Goal: Task Accomplishment & Management: Complete application form

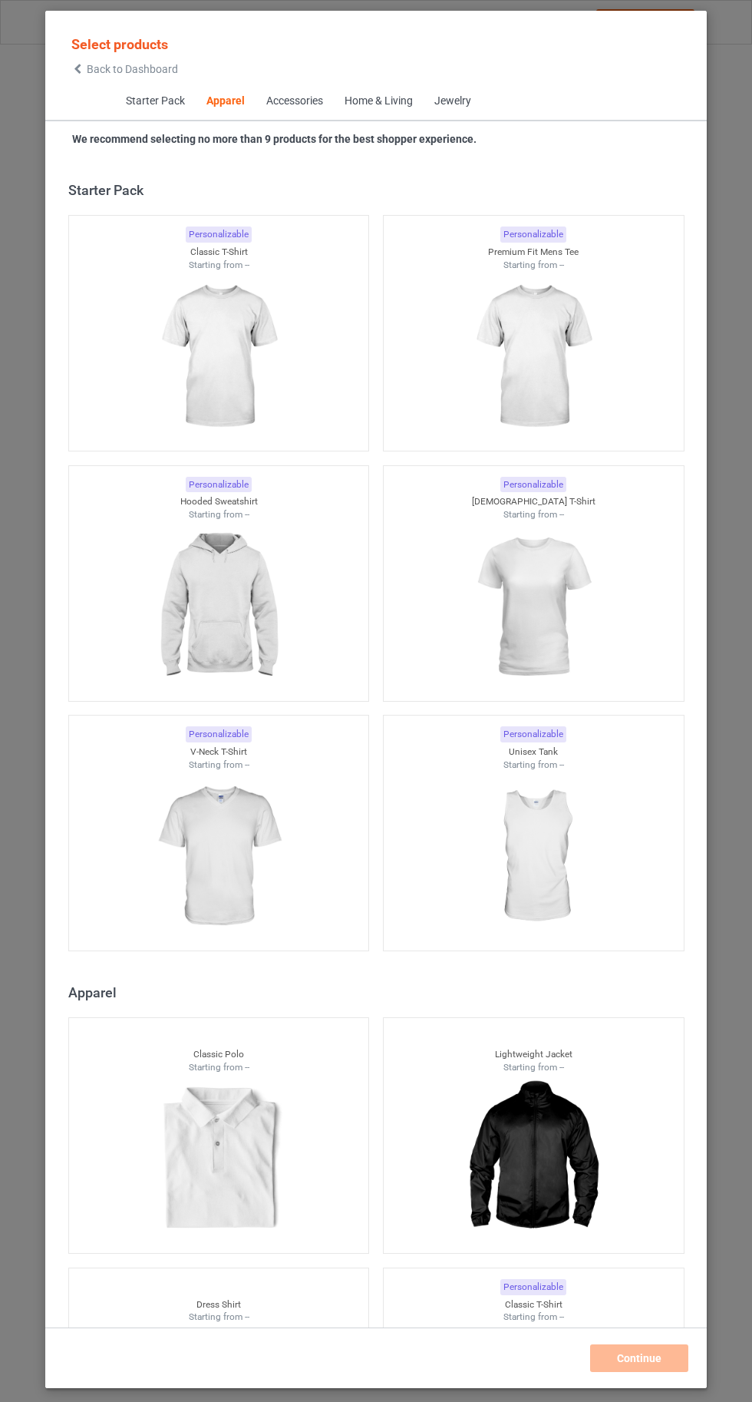
scroll to position [821, 0]
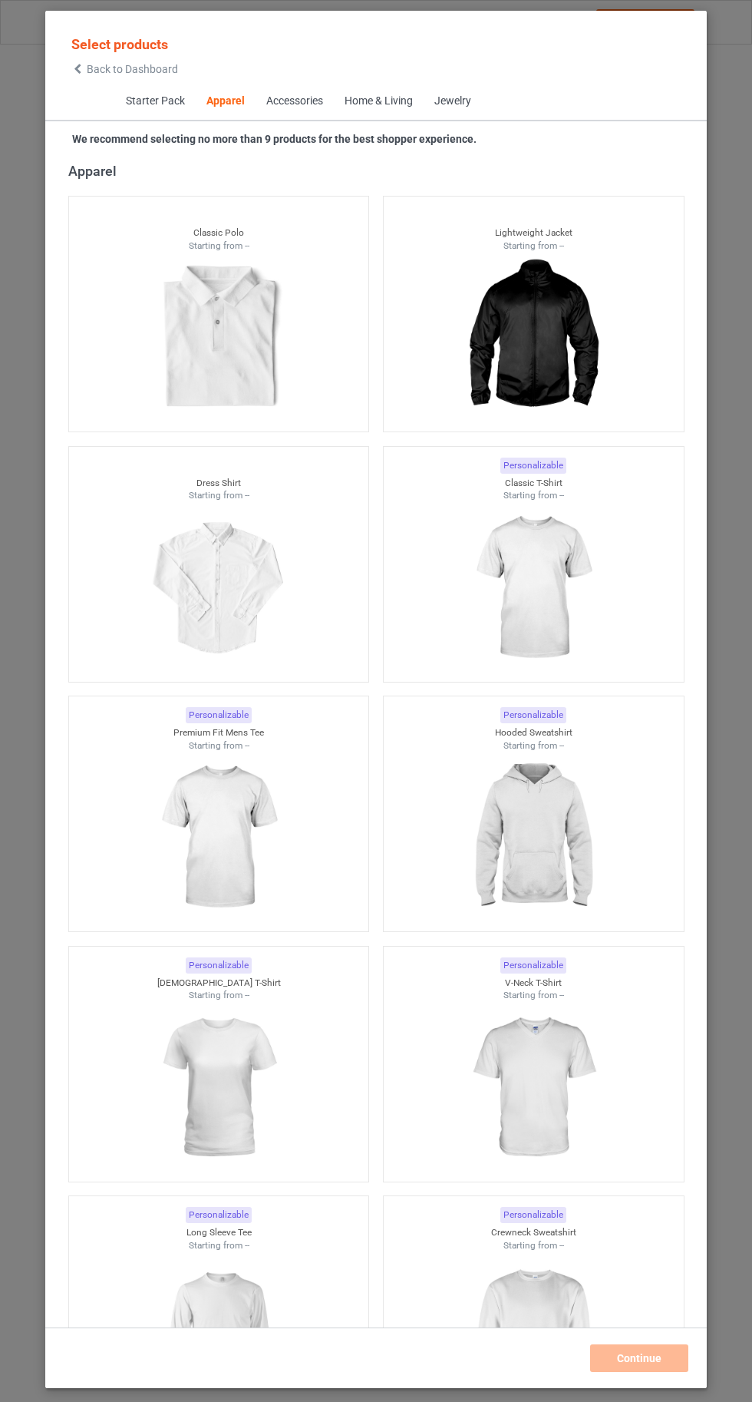
click at [568, 583] on img at bounding box center [532, 588] width 137 height 172
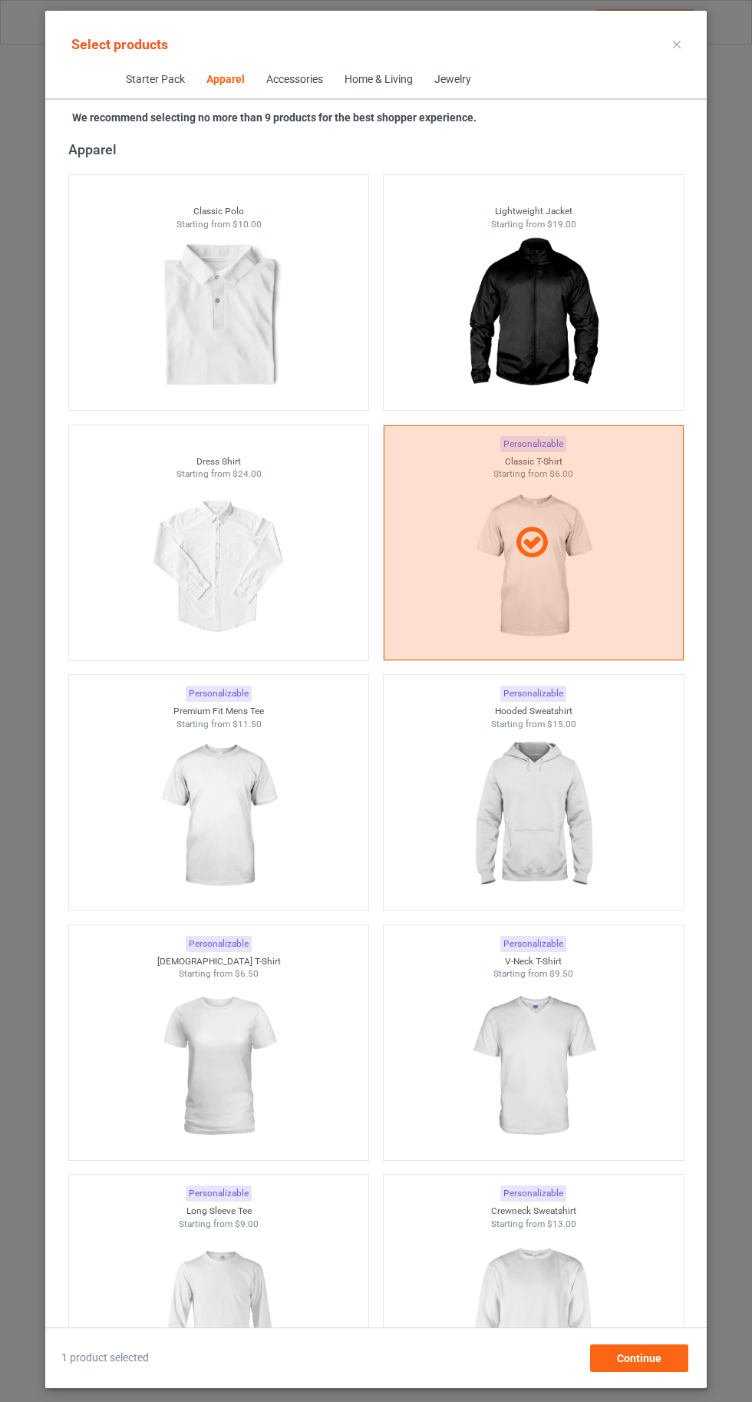
click at [570, 1323] on img at bounding box center [532, 1316] width 137 height 172
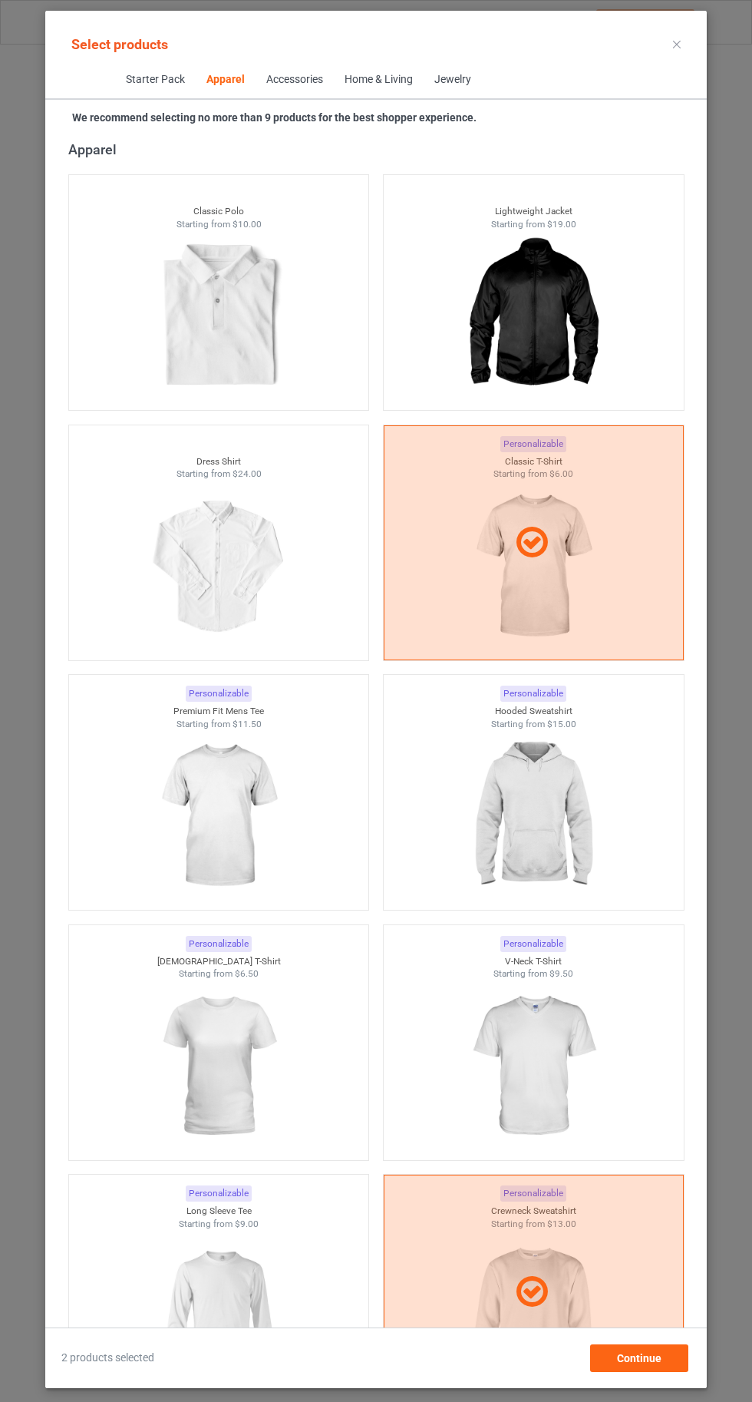
click at [228, 1290] on img at bounding box center [218, 1316] width 137 height 172
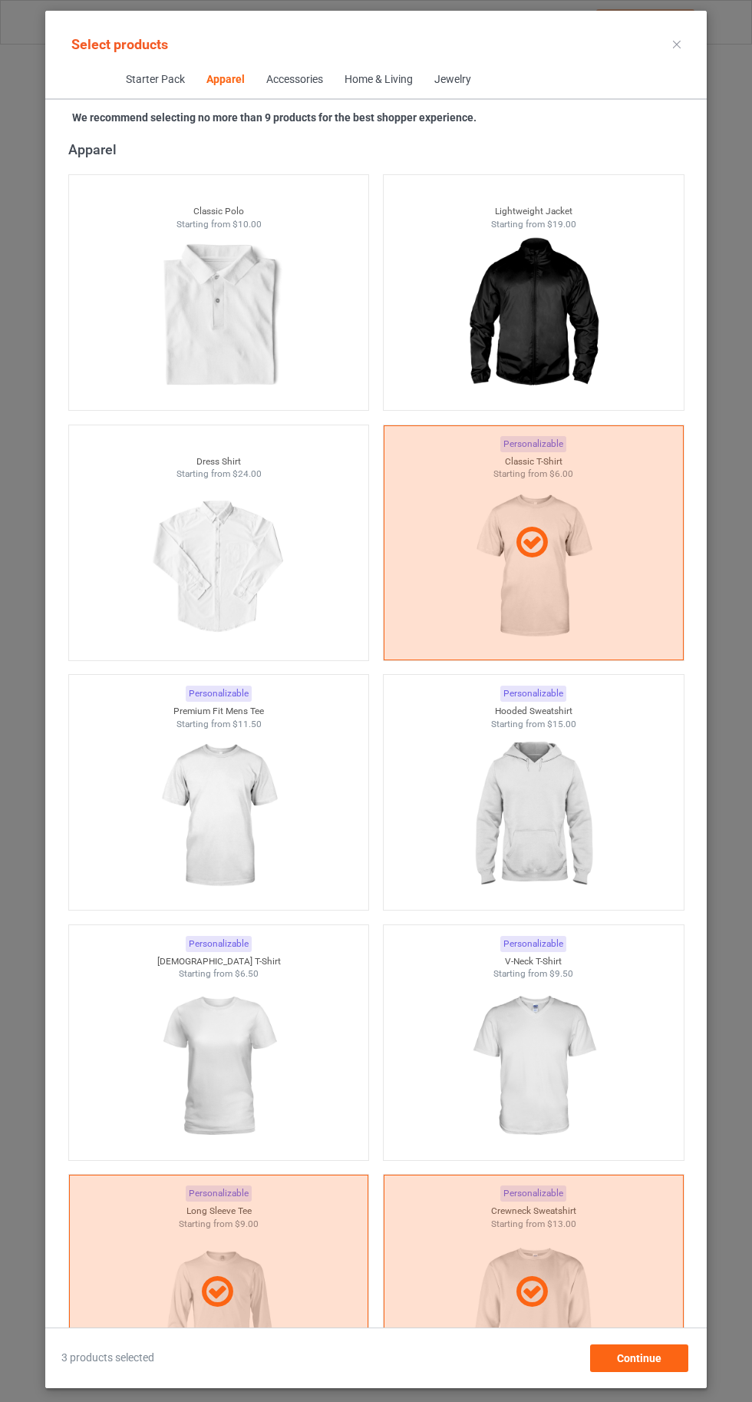
click at [250, 1070] on img at bounding box center [218, 1066] width 137 height 172
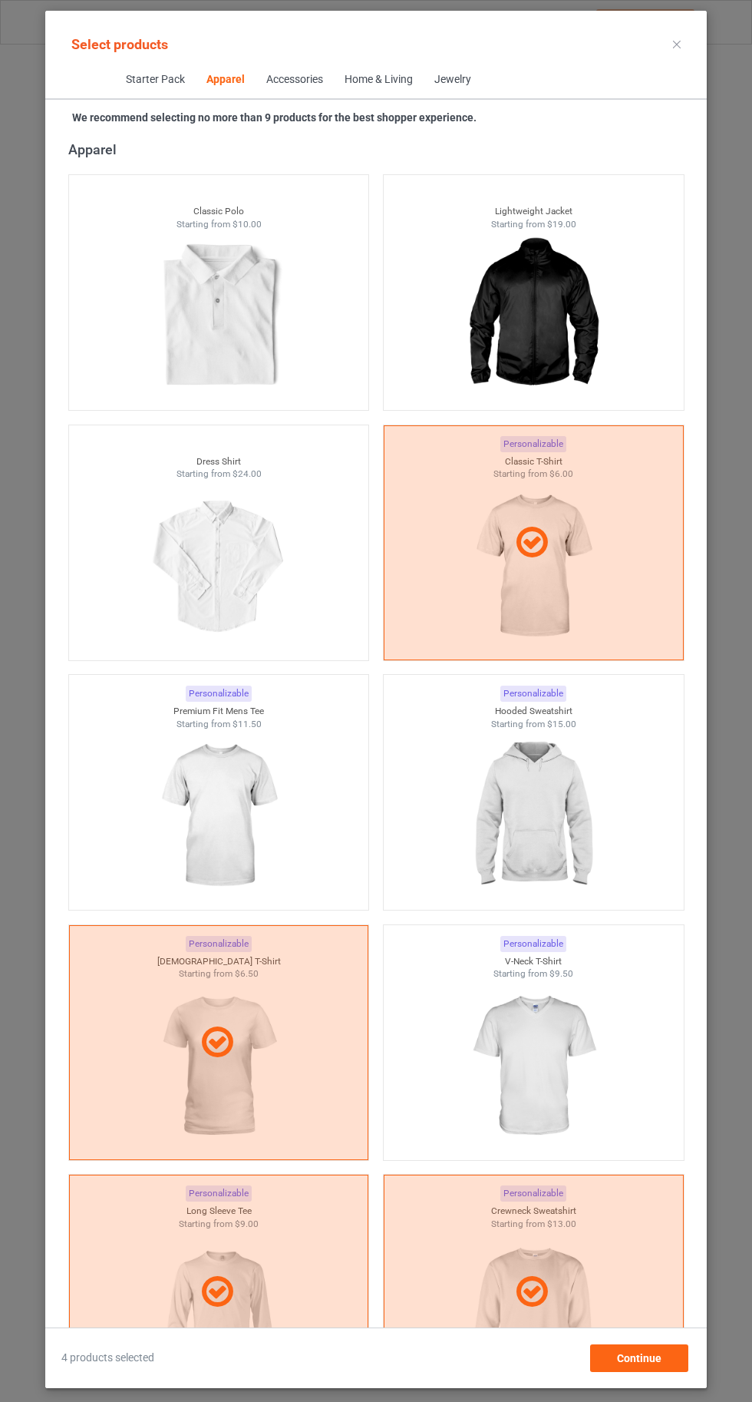
click at [521, 1067] on img at bounding box center [532, 1066] width 137 height 172
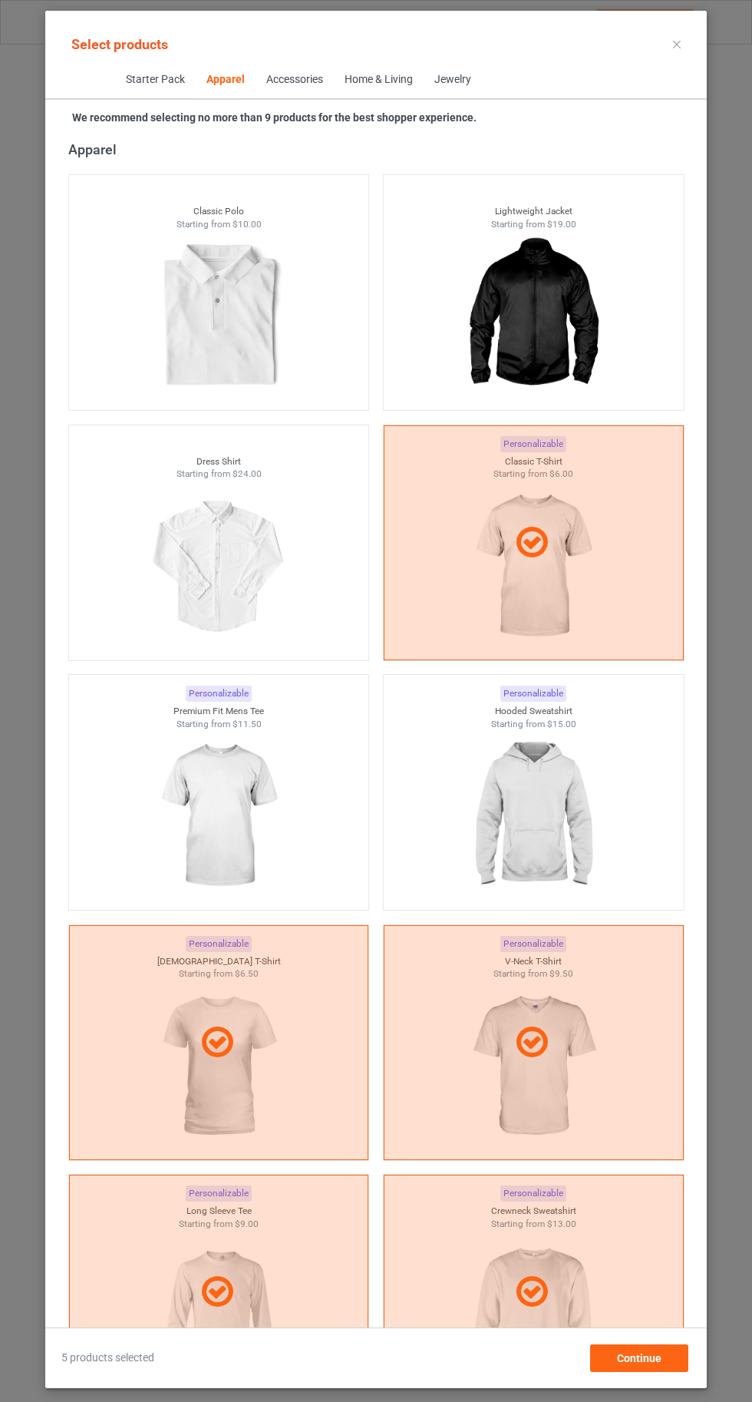
click at [541, 842] on img at bounding box center [532, 816] width 137 height 172
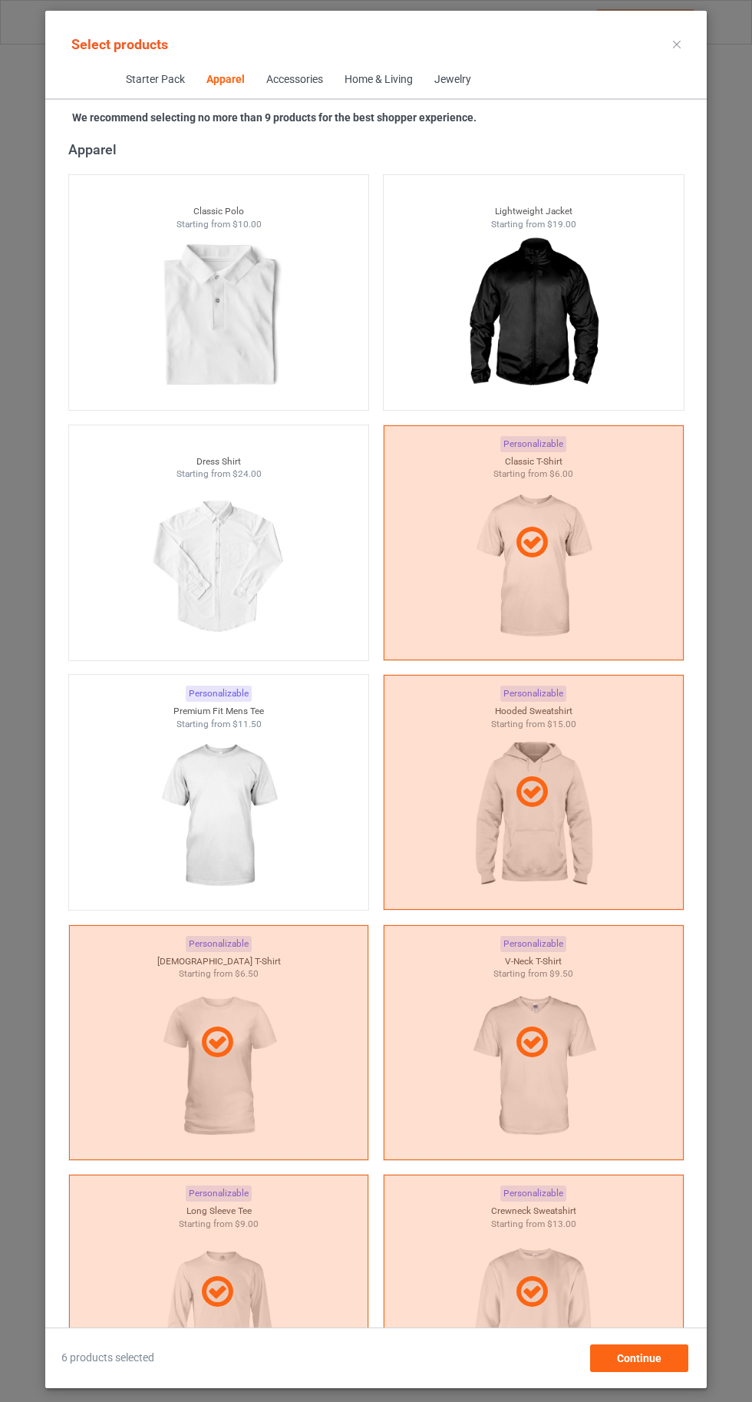
click at [226, 874] on img at bounding box center [218, 816] width 137 height 172
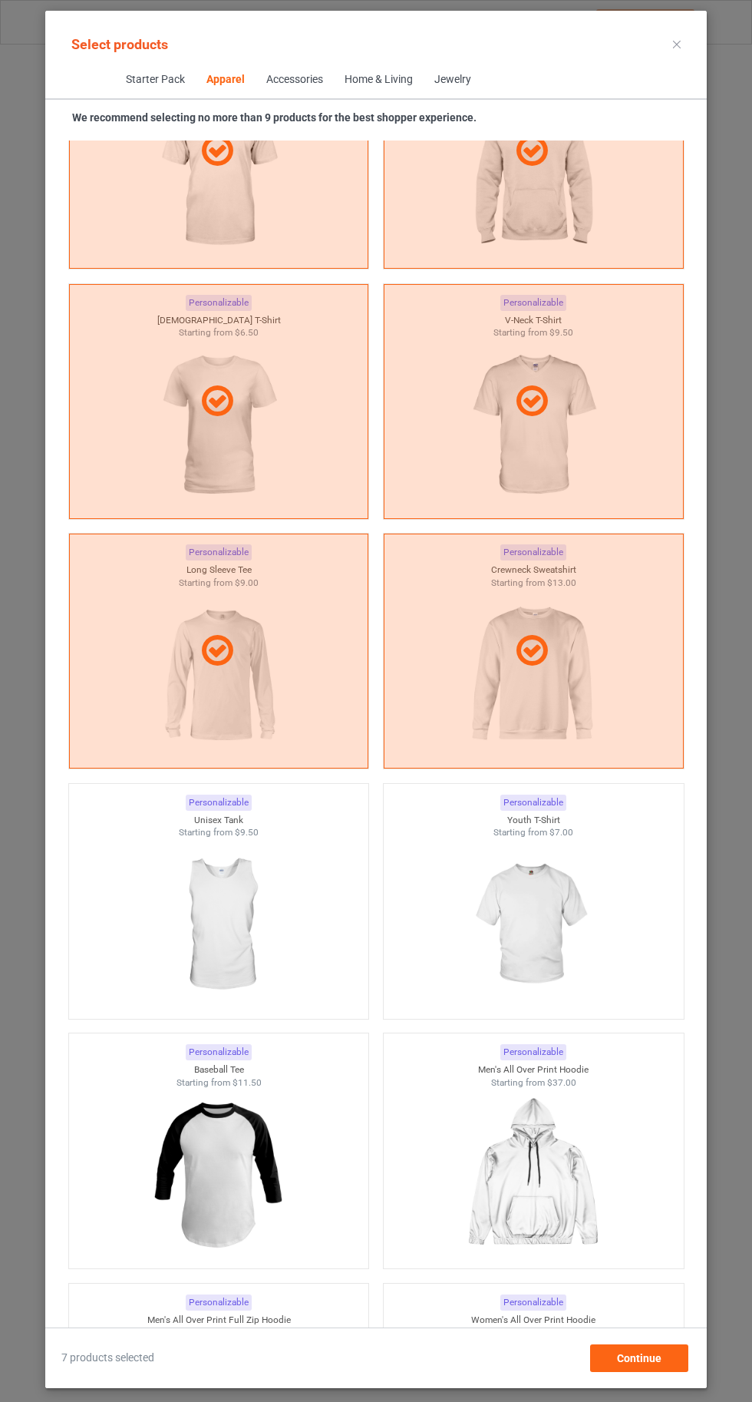
scroll to position [1570, 0]
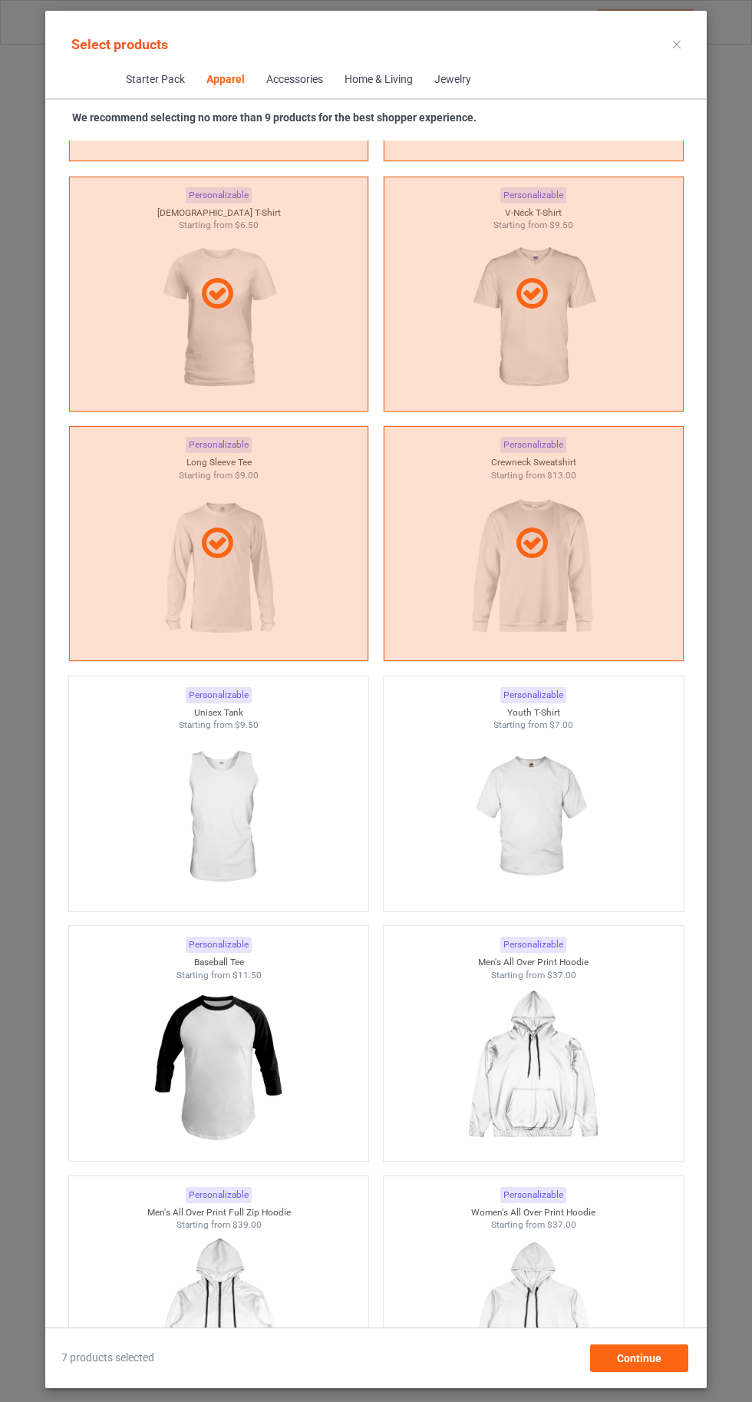
click at [572, 824] on img at bounding box center [532, 818] width 137 height 172
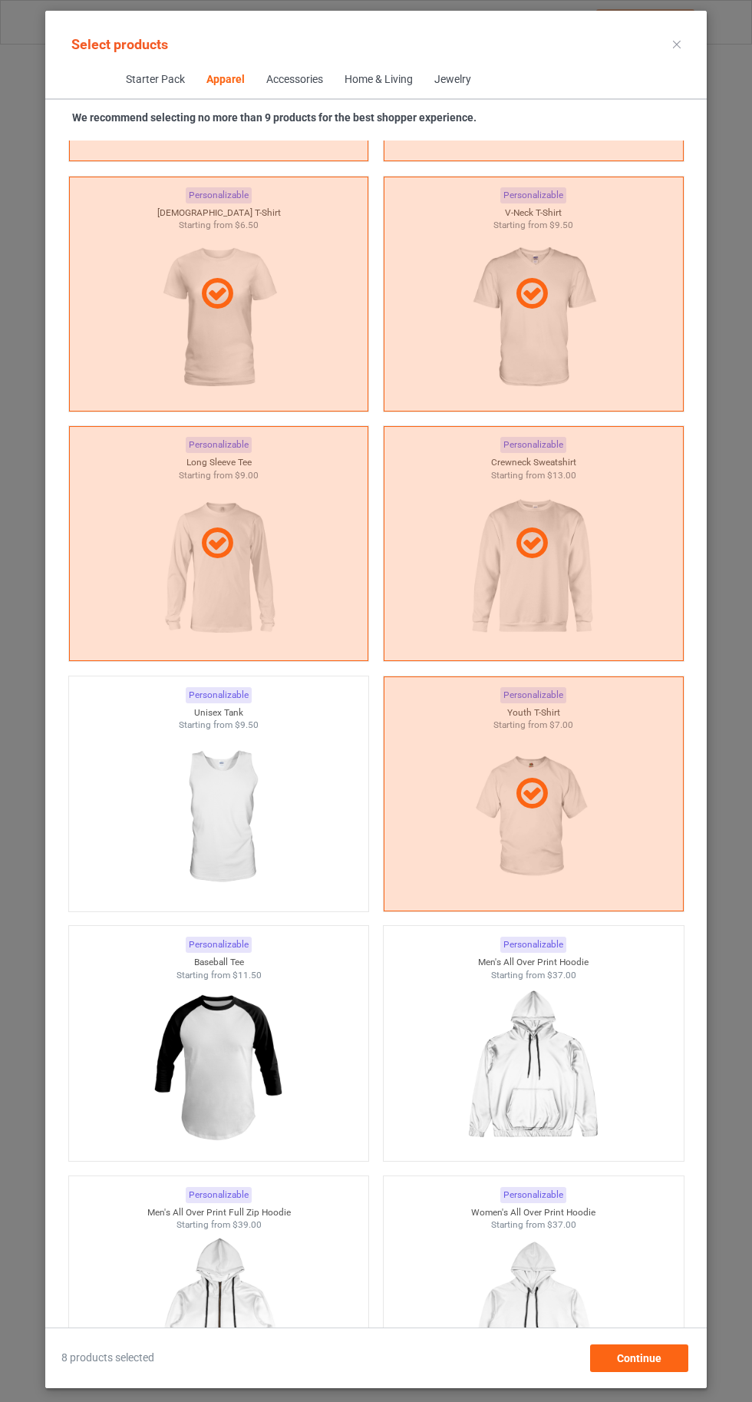
click at [677, 44] on icon at bounding box center [677, 45] width 8 height 8
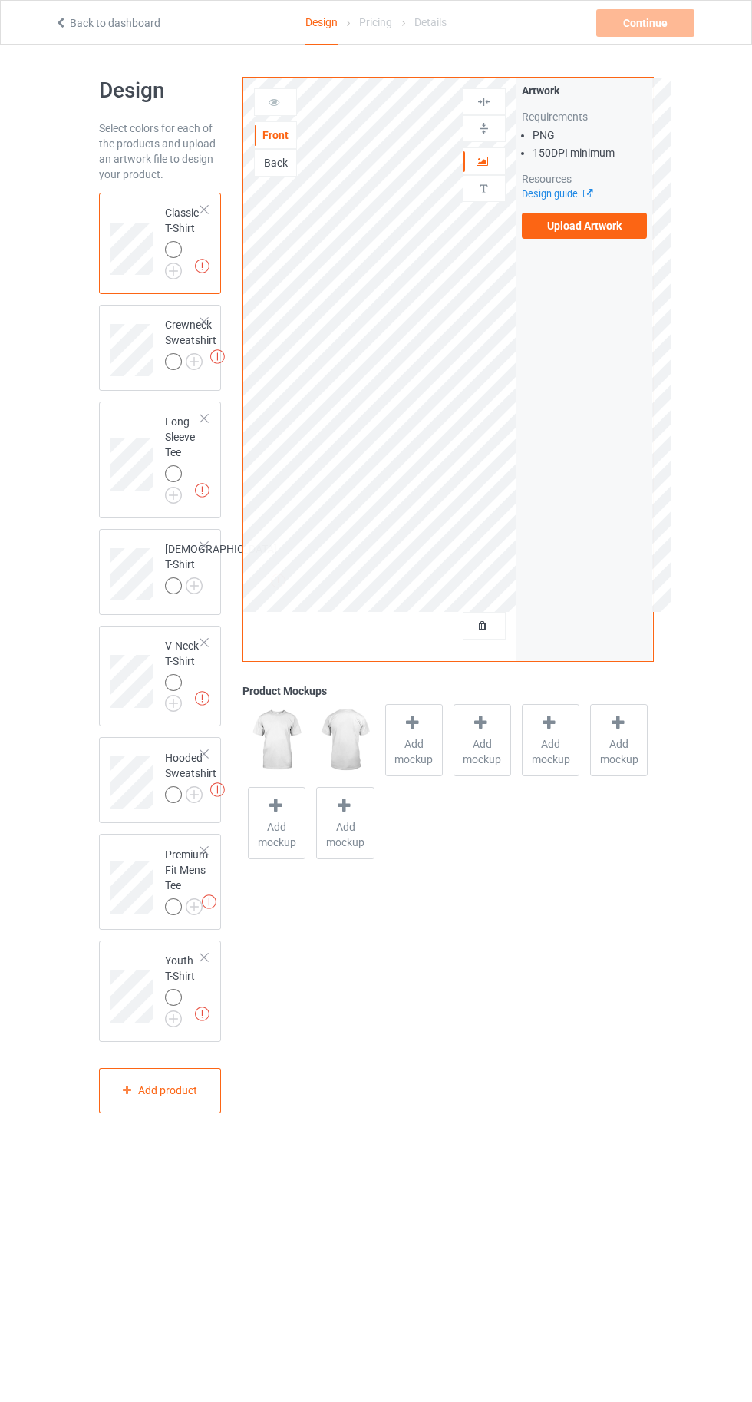
click at [0, 0] on img at bounding box center [0, 0] width 0 height 0
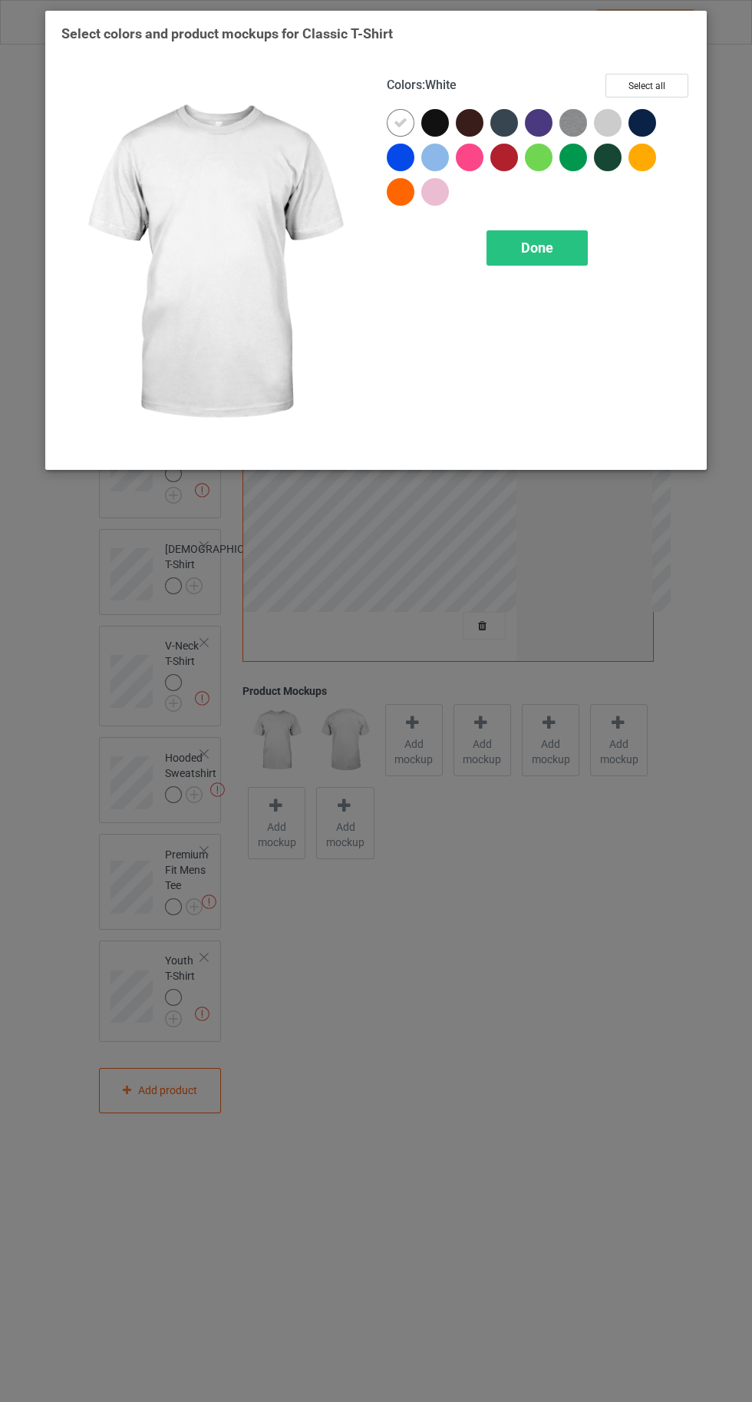
click at [609, 121] on div at bounding box center [608, 123] width 28 height 28
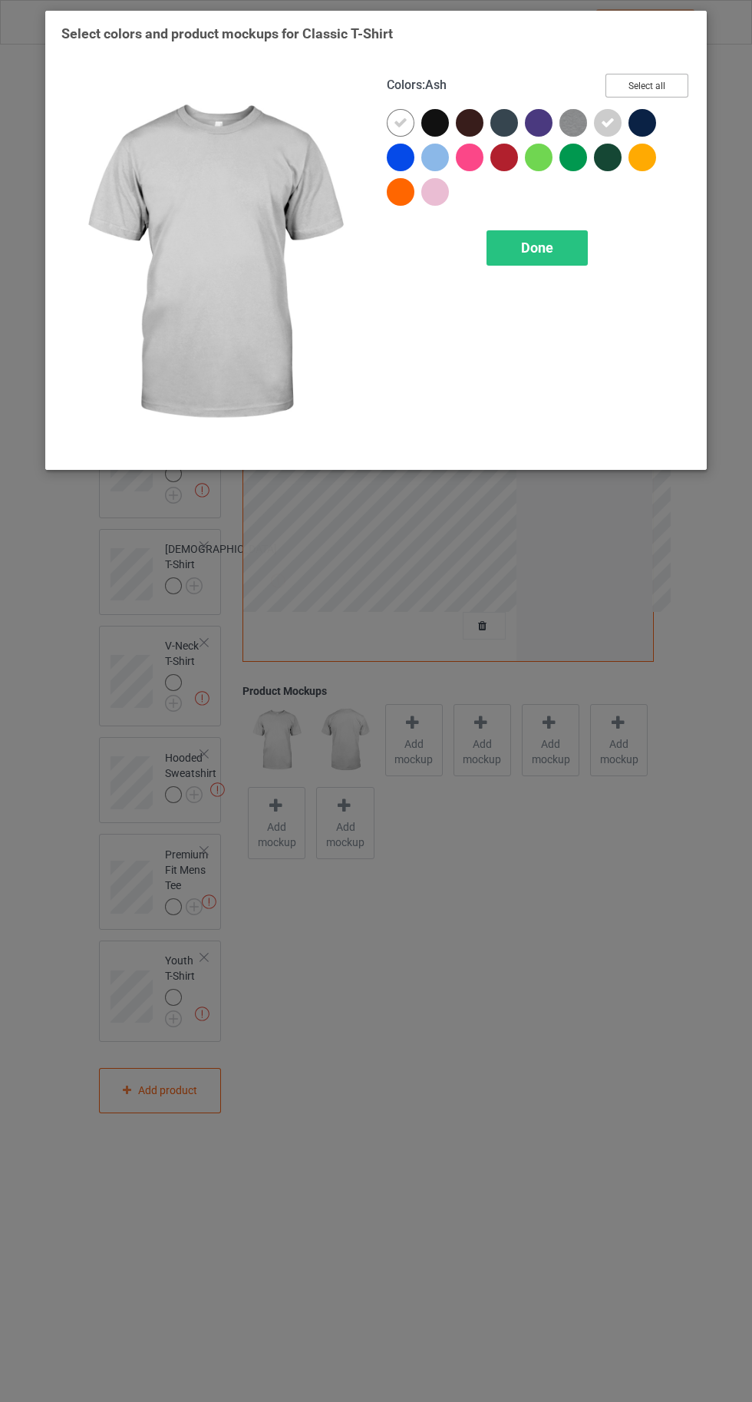
click at [648, 85] on button "Select all" at bounding box center [647, 86] width 83 height 24
click at [434, 122] on icon at bounding box center [435, 123] width 14 height 14
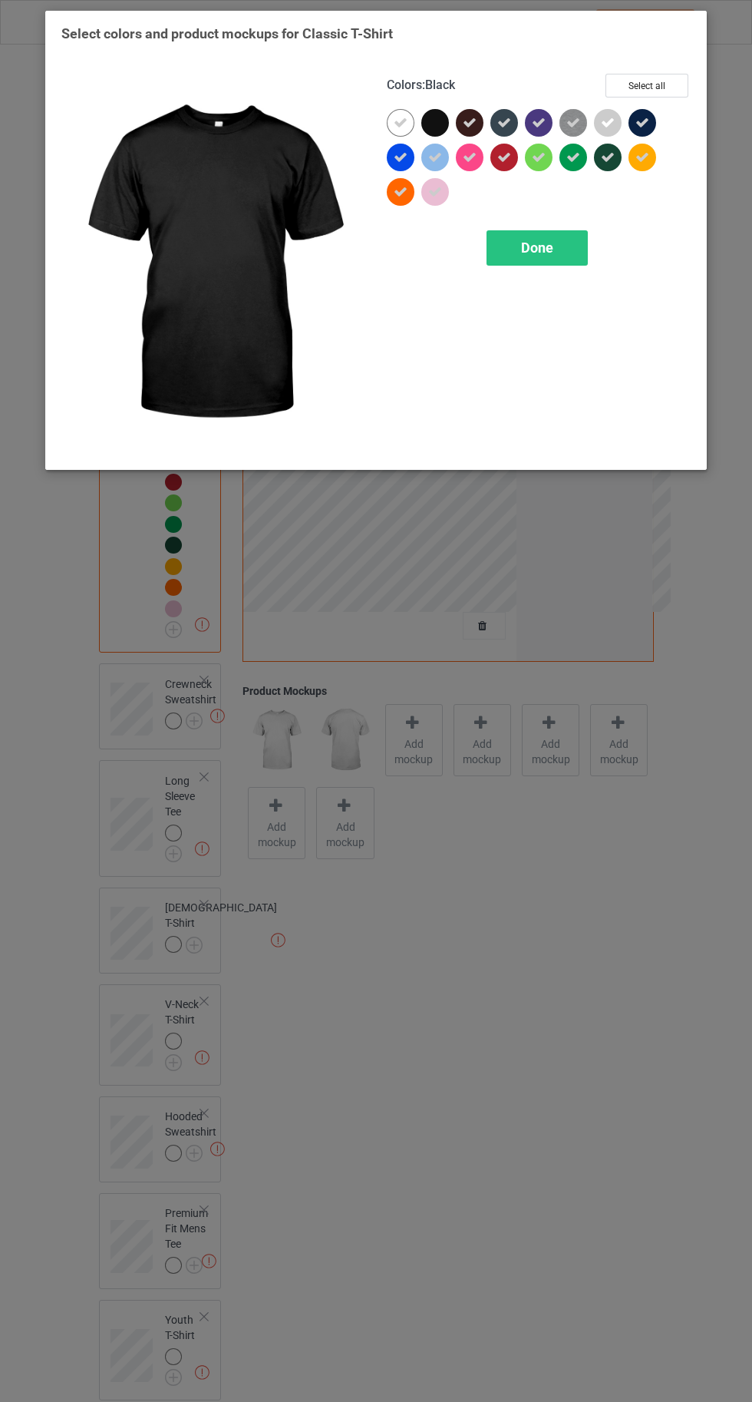
click at [474, 117] on icon at bounding box center [470, 123] width 14 height 14
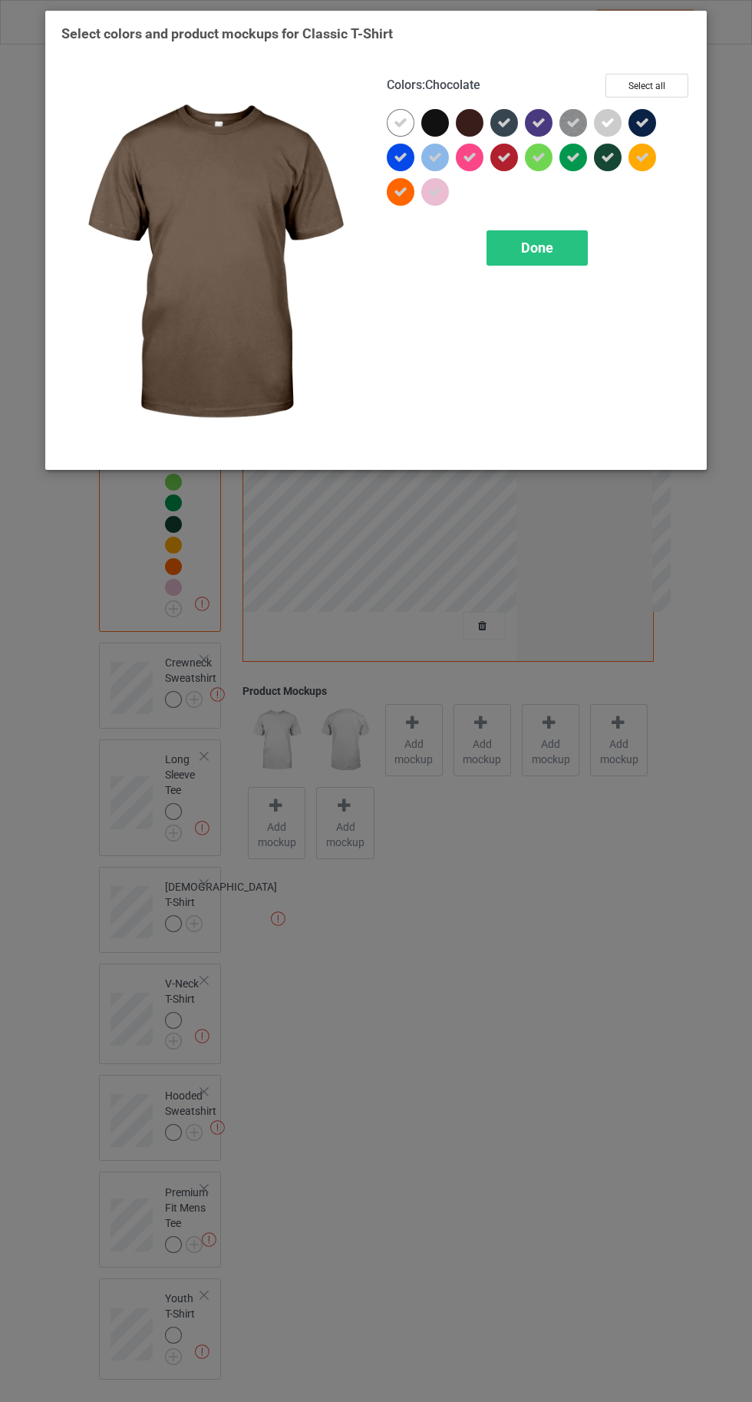
click at [441, 114] on div at bounding box center [435, 123] width 28 height 28
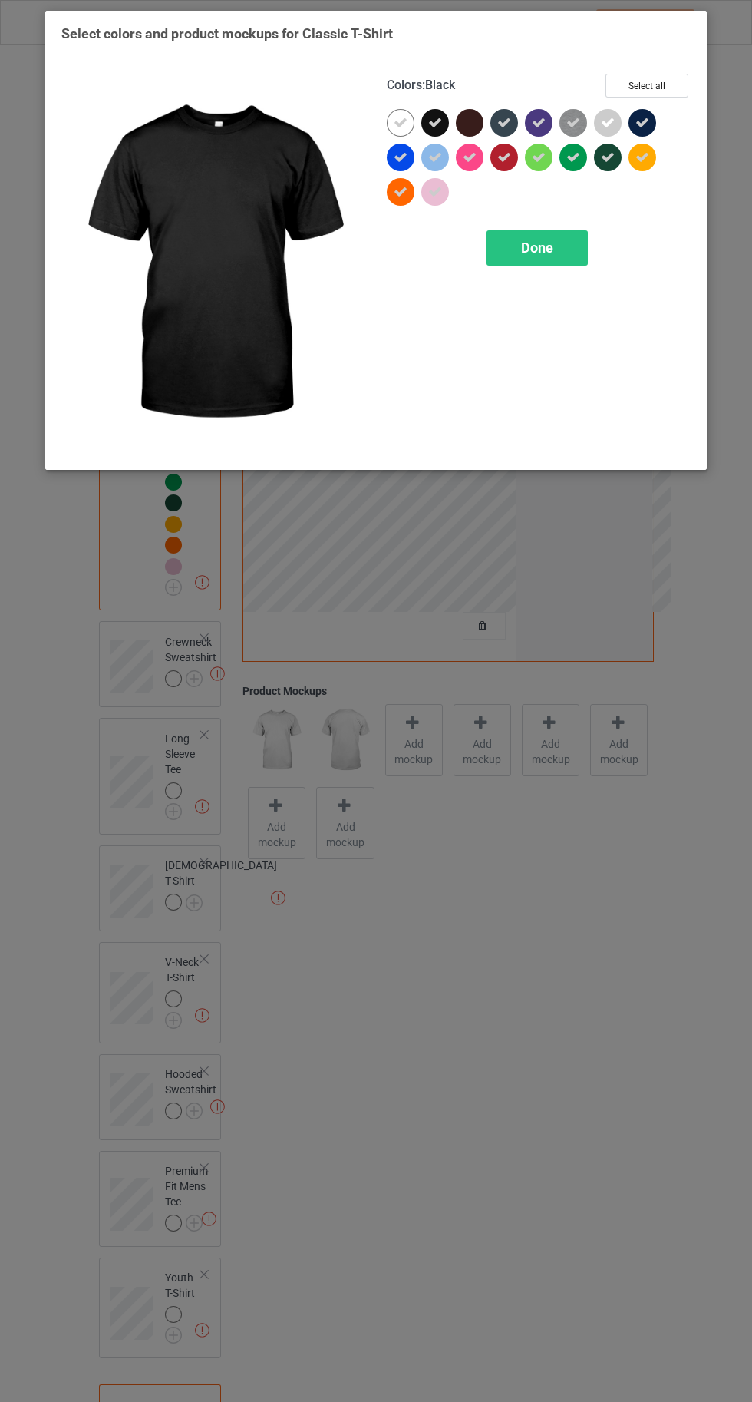
click at [510, 247] on div "Done" at bounding box center [537, 247] width 101 height 35
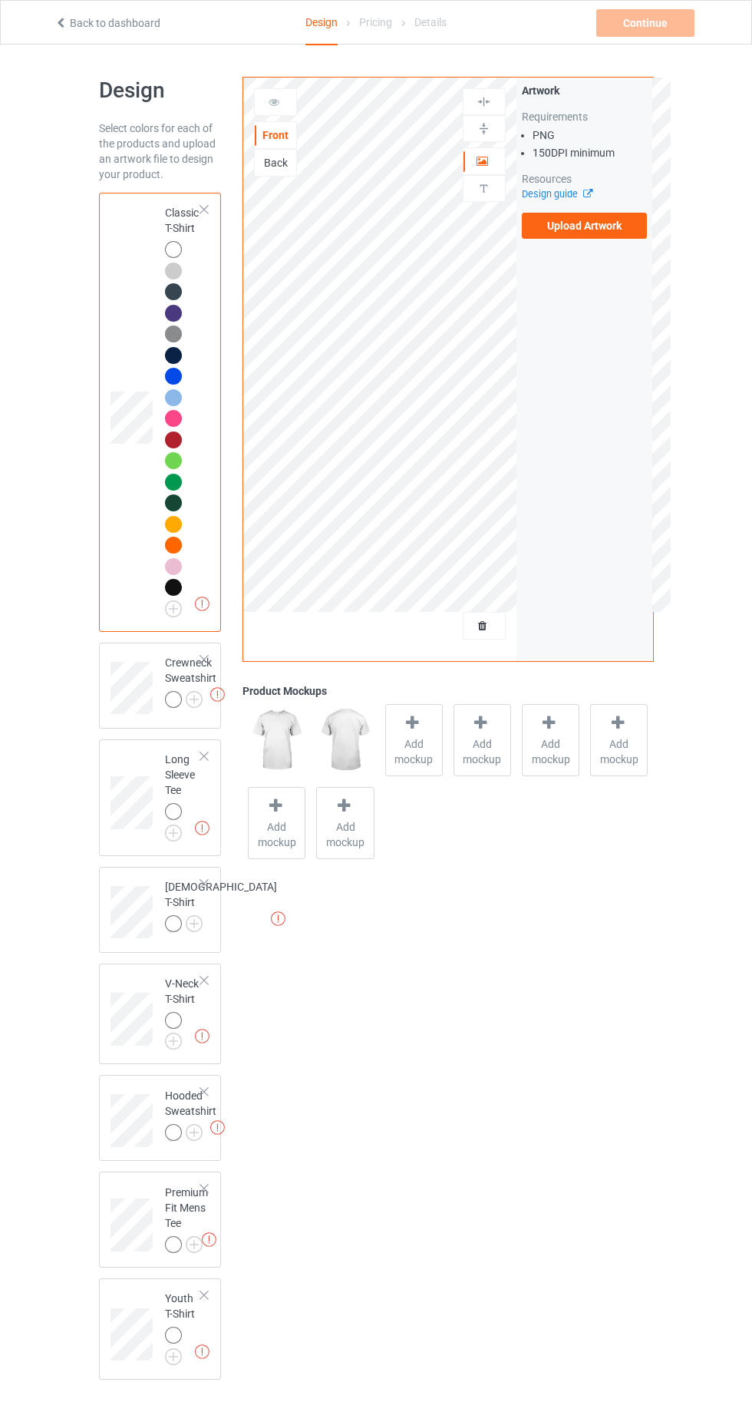
click at [426, 754] on span "Add mockup" at bounding box center [414, 751] width 56 height 31
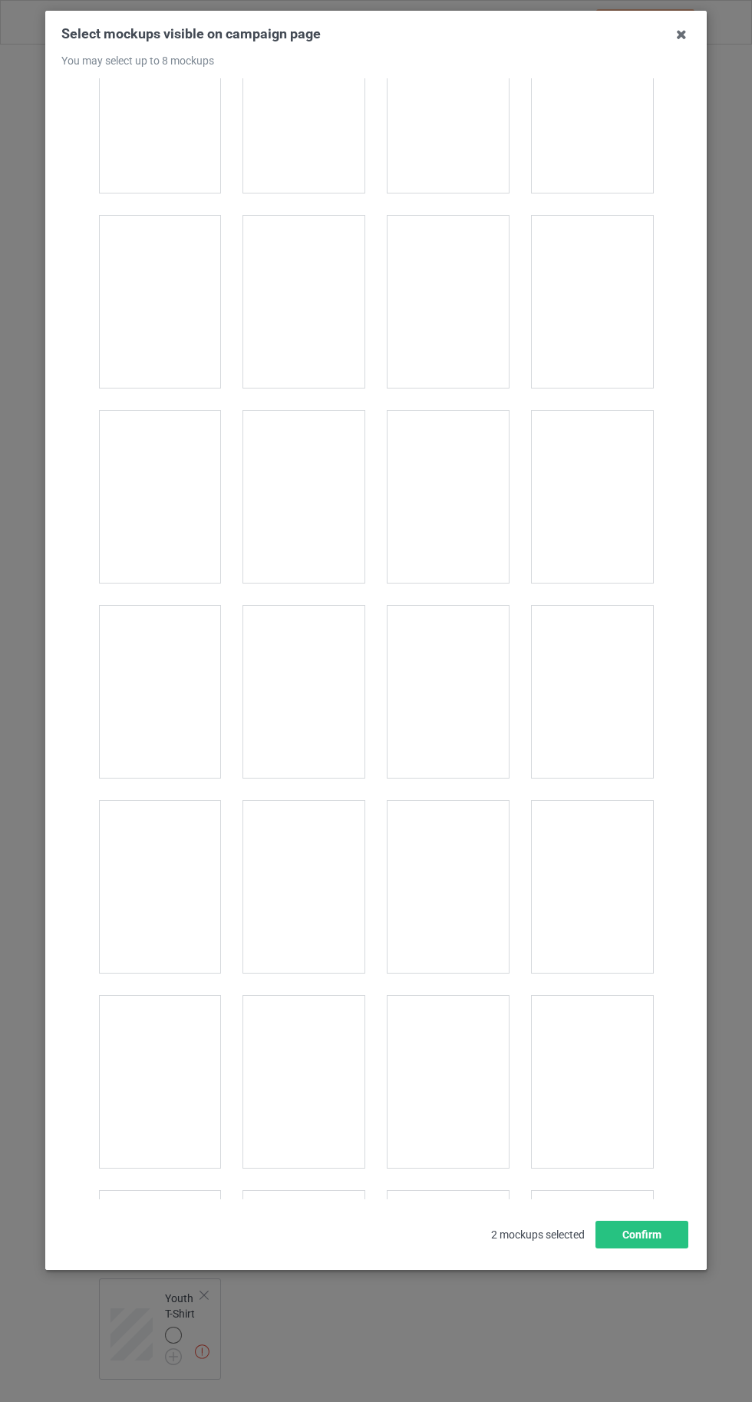
scroll to position [1631, 0]
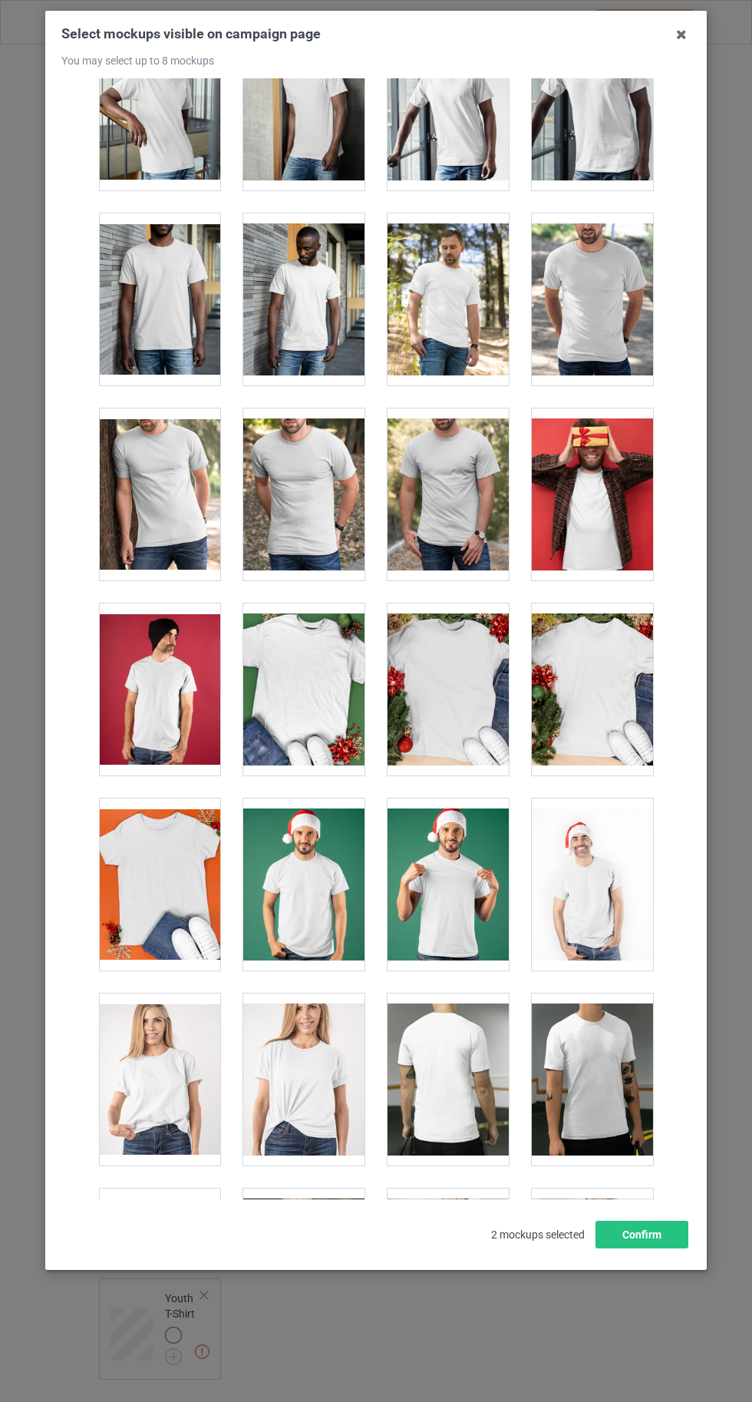
click at [332, 1086] on div at bounding box center [303, 1079] width 121 height 172
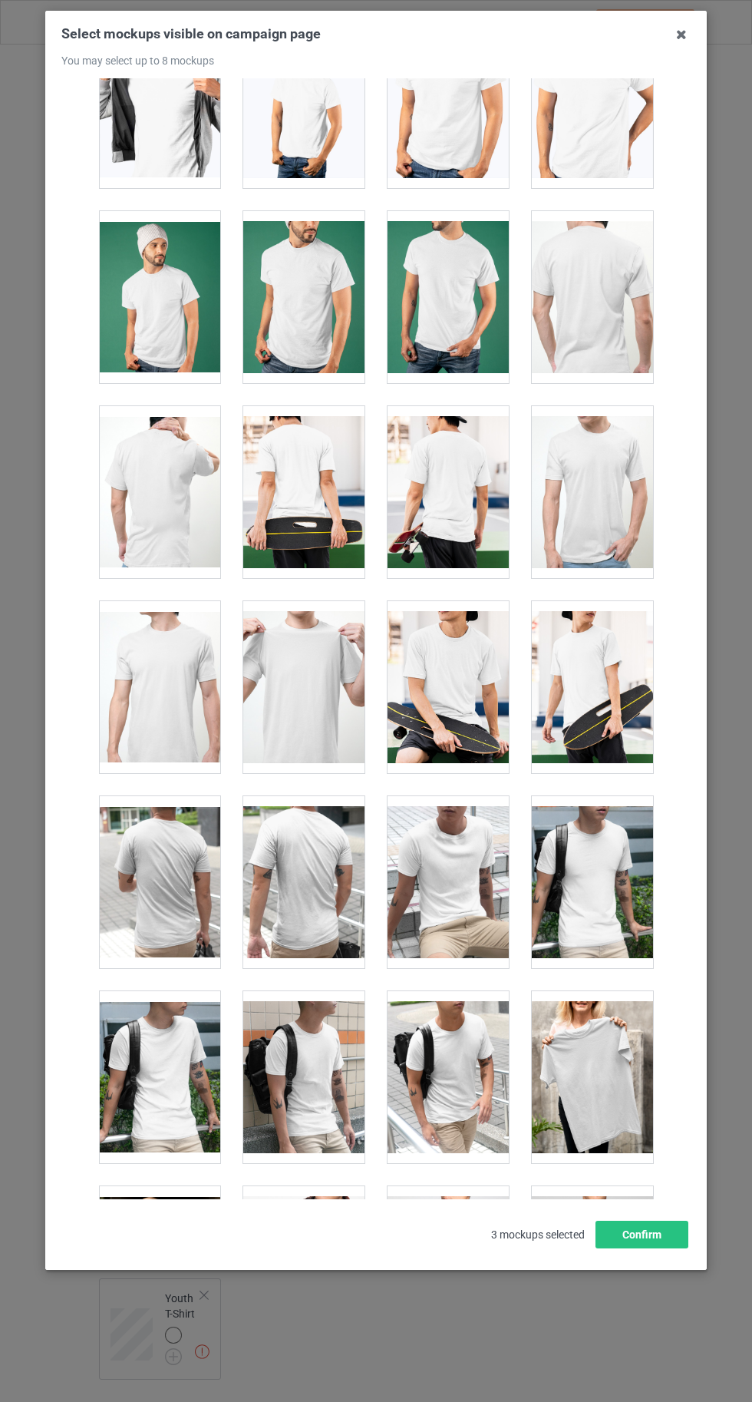
scroll to position [3225, 0]
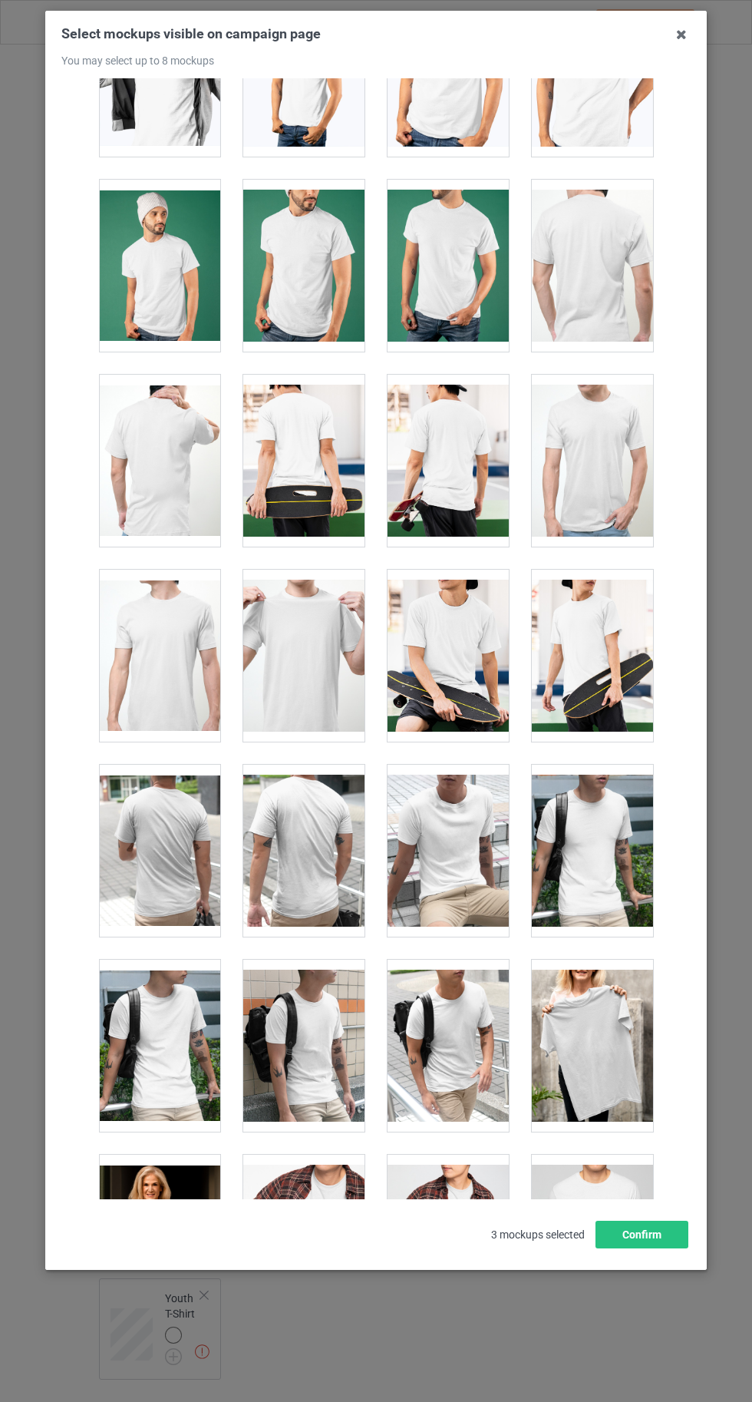
click at [454, 659] on div at bounding box center [448, 656] width 121 height 172
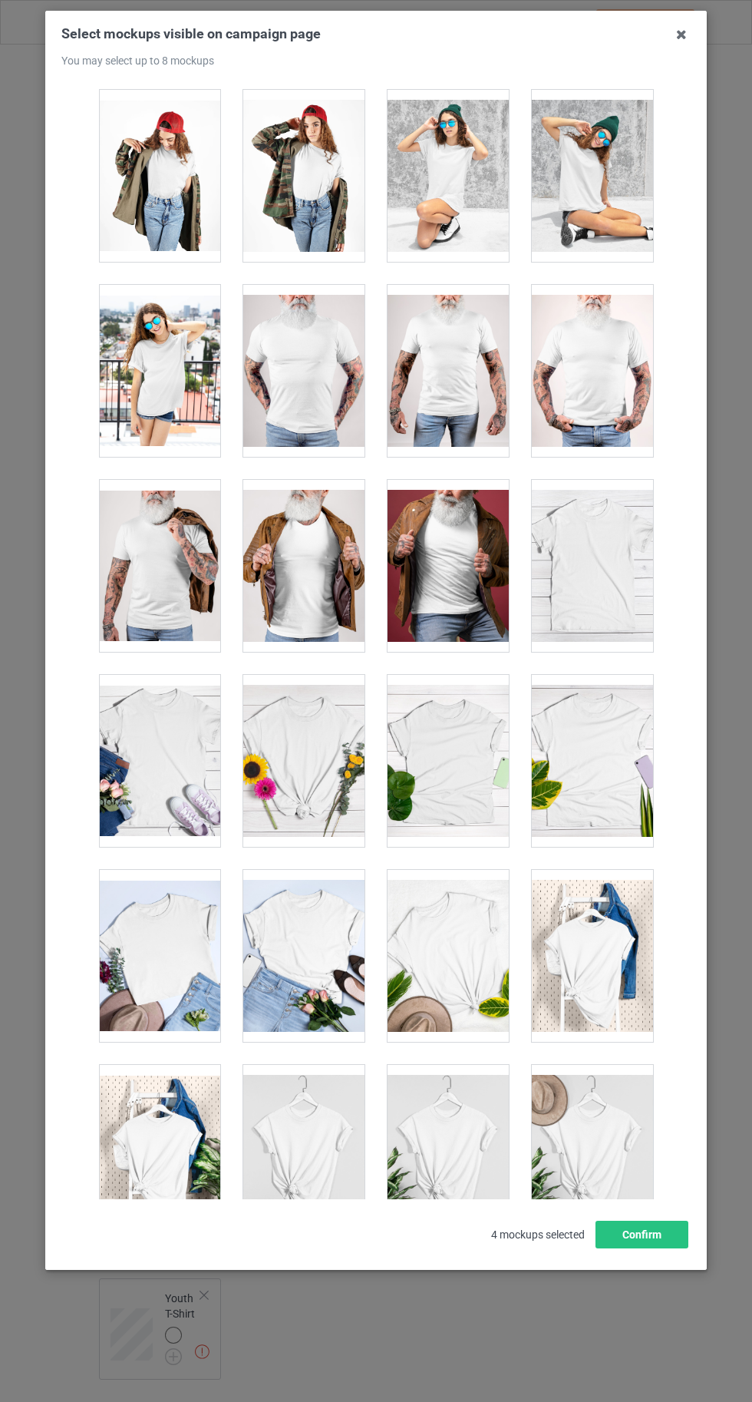
scroll to position [21166, 0]
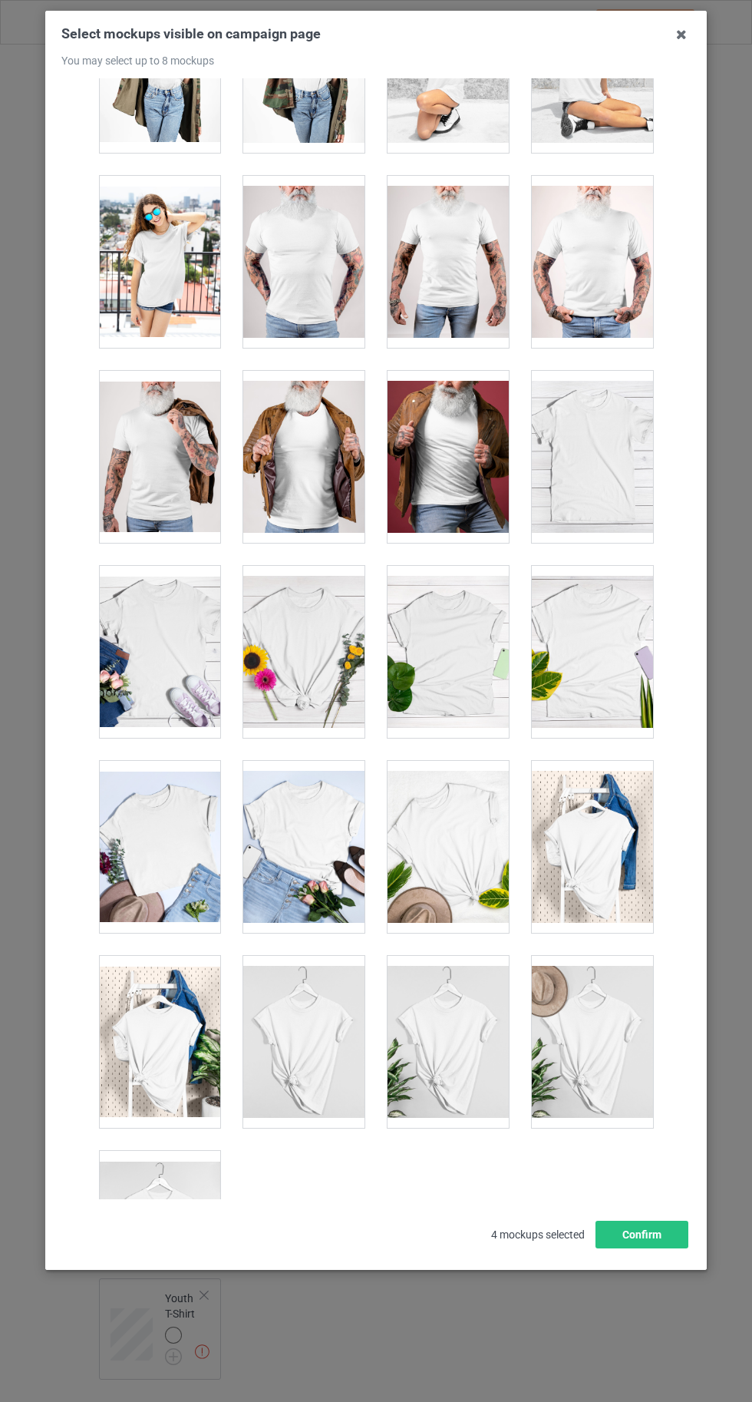
click at [155, 1189] on div at bounding box center [159, 1237] width 121 height 172
click at [660, 1248] on button "Confirm" at bounding box center [642, 1234] width 93 height 28
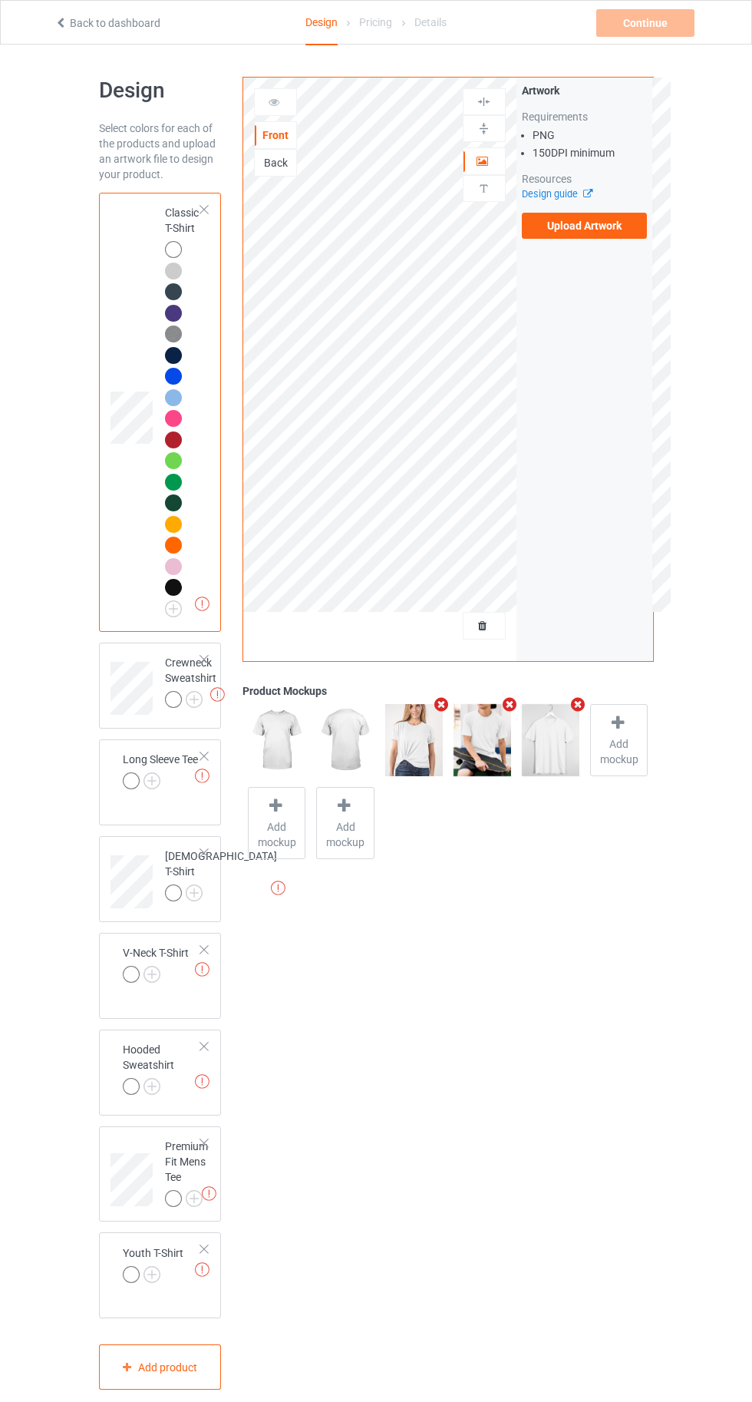
click at [600, 223] on label "Upload Artwork" at bounding box center [585, 226] width 126 height 26
click at [0, 0] on input "Upload Artwork" at bounding box center [0, 0] width 0 height 0
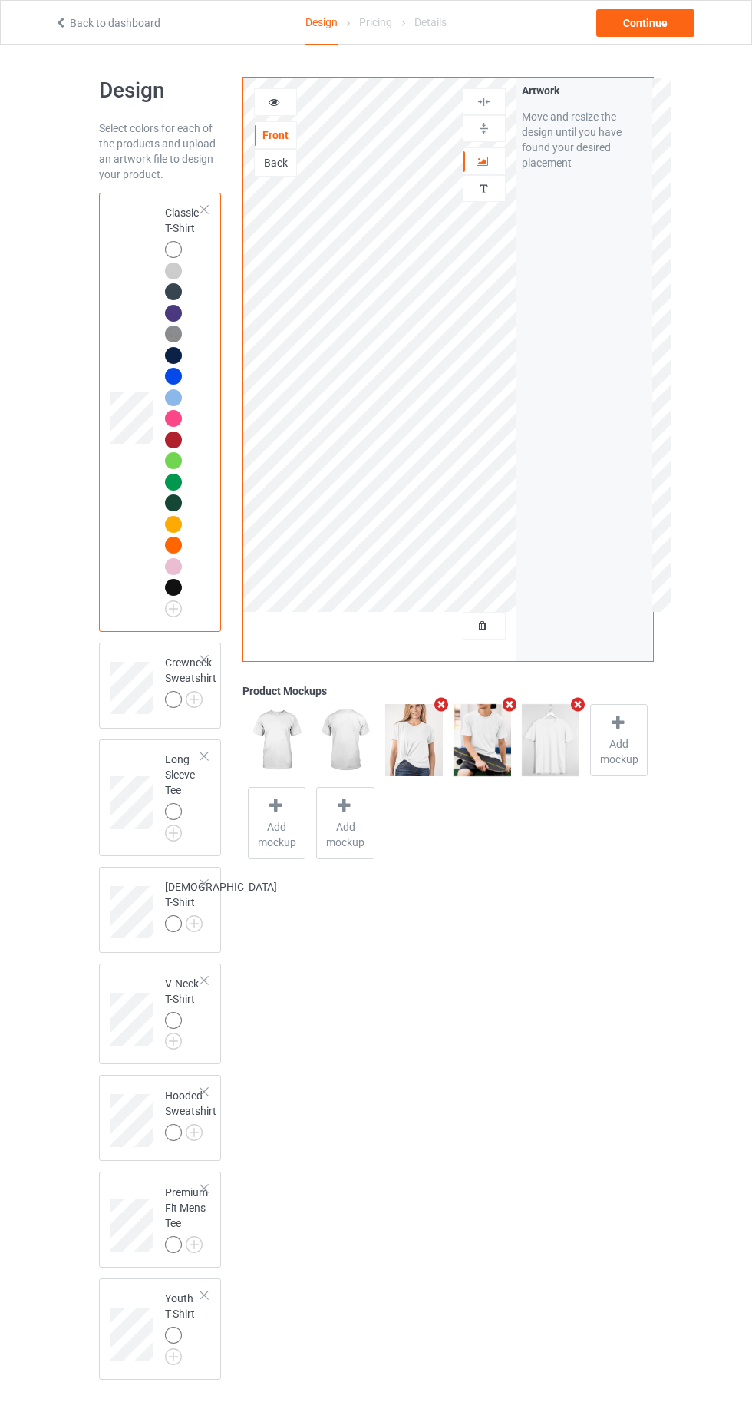
click at [0, 0] on img at bounding box center [0, 0] width 0 height 0
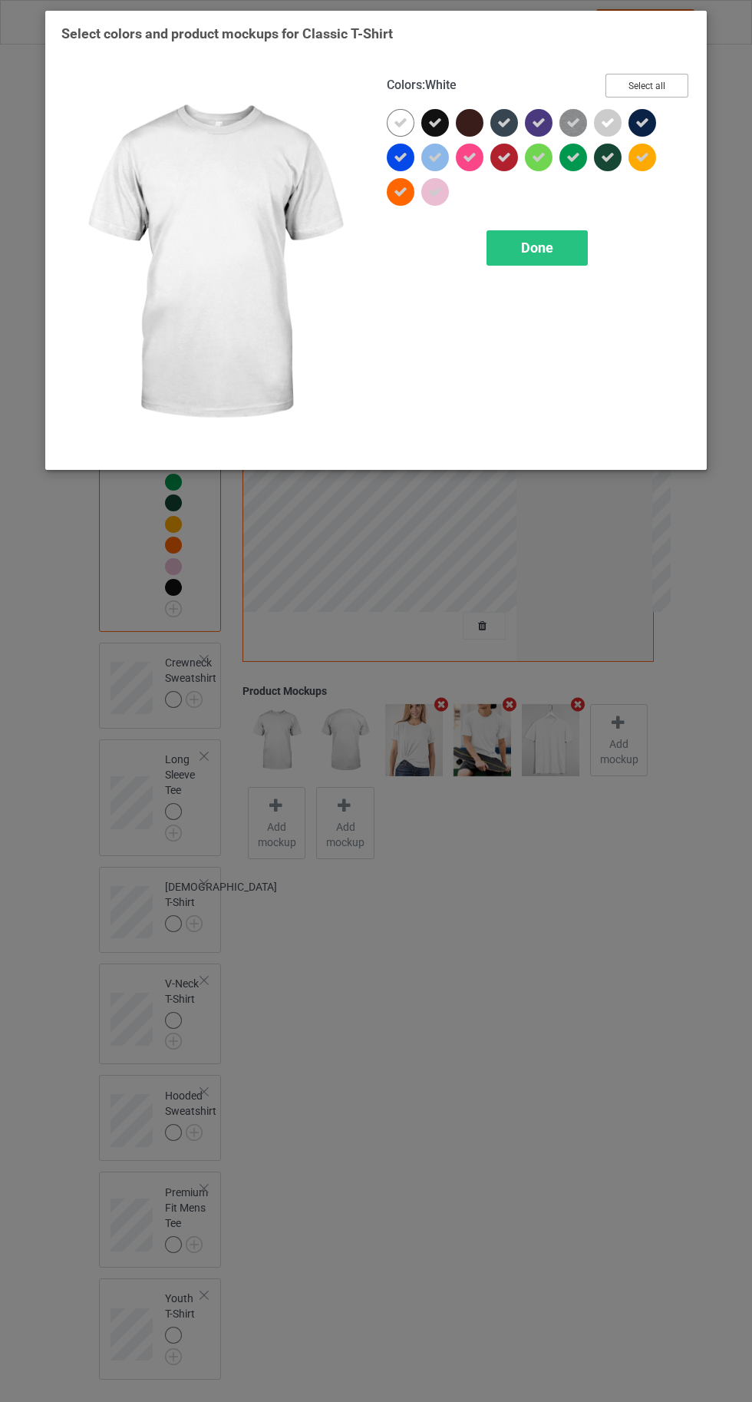
click at [656, 81] on button "Select all" at bounding box center [647, 86] width 83 height 24
click at [639, 90] on button "Reset to Default" at bounding box center [632, 86] width 111 height 24
click at [639, 89] on button "Select all" at bounding box center [647, 86] width 83 height 24
click at [519, 258] on div "Done" at bounding box center [537, 247] width 101 height 35
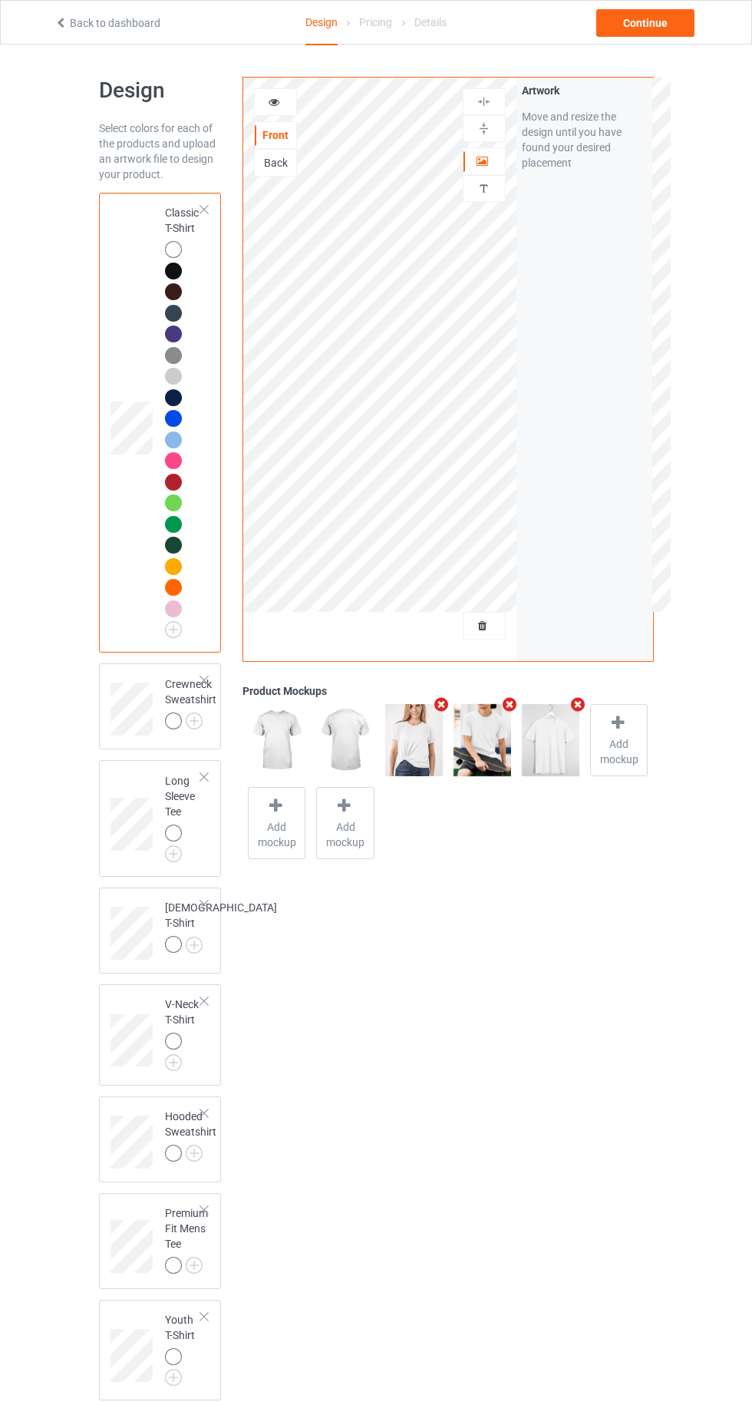
click at [173, 266] on div at bounding box center [173, 271] width 17 height 17
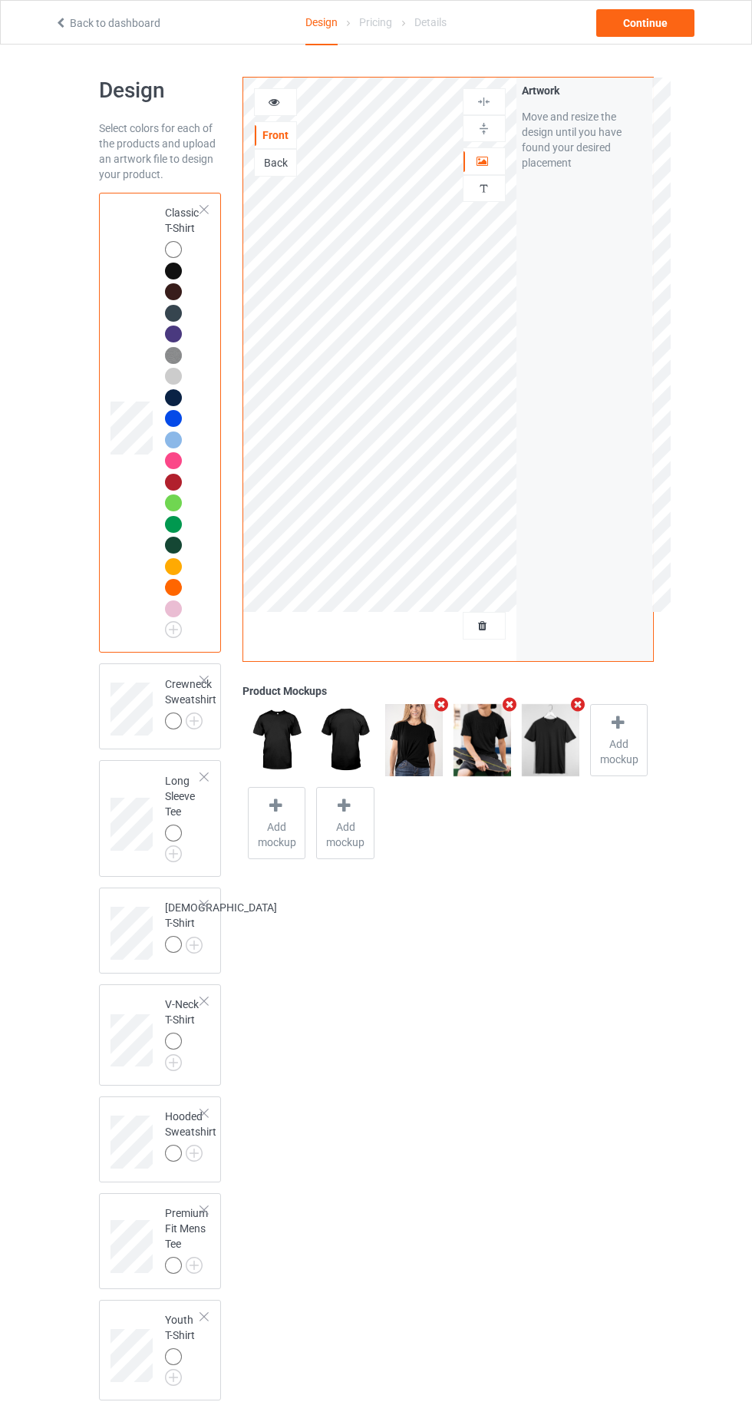
click at [0, 0] on img at bounding box center [0, 0] width 0 height 0
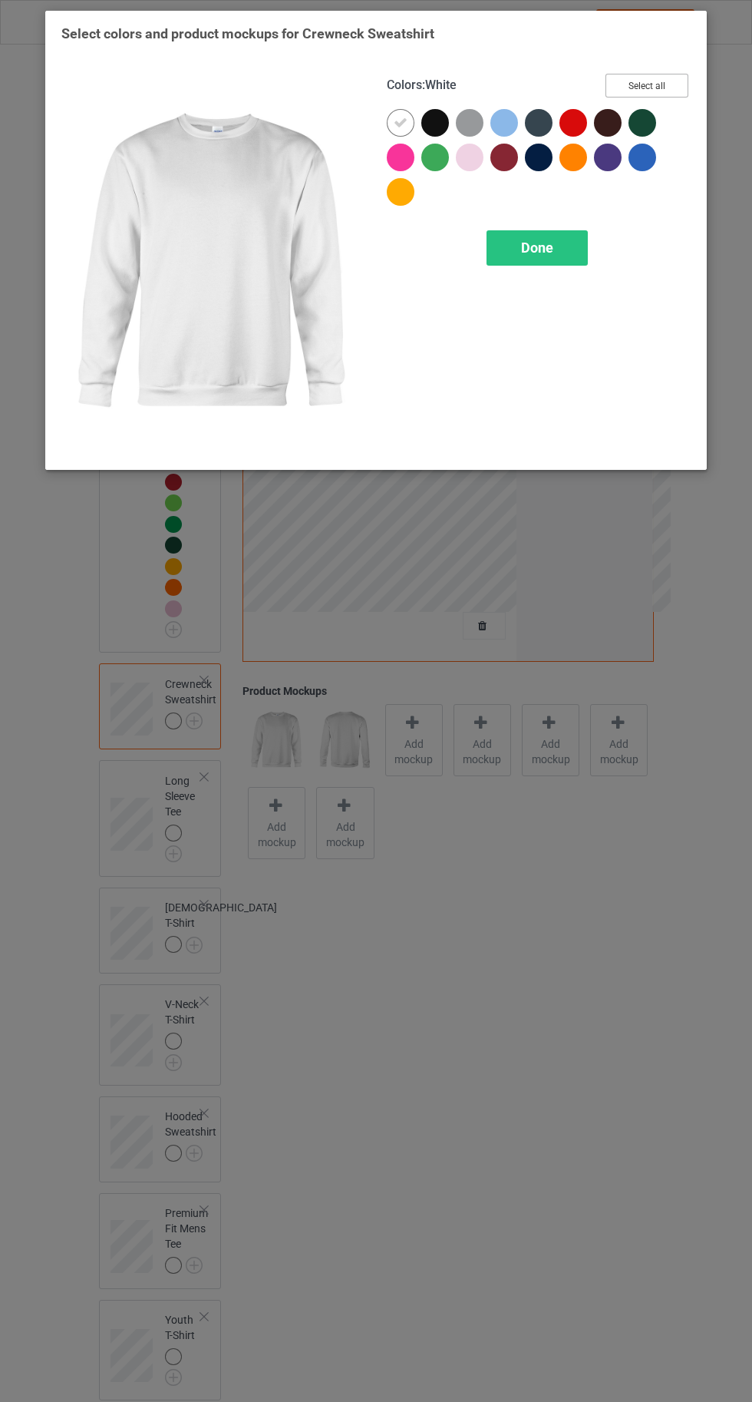
click at [660, 77] on button "Select all" at bounding box center [647, 86] width 83 height 24
click at [516, 259] on div "Done" at bounding box center [537, 247] width 101 height 35
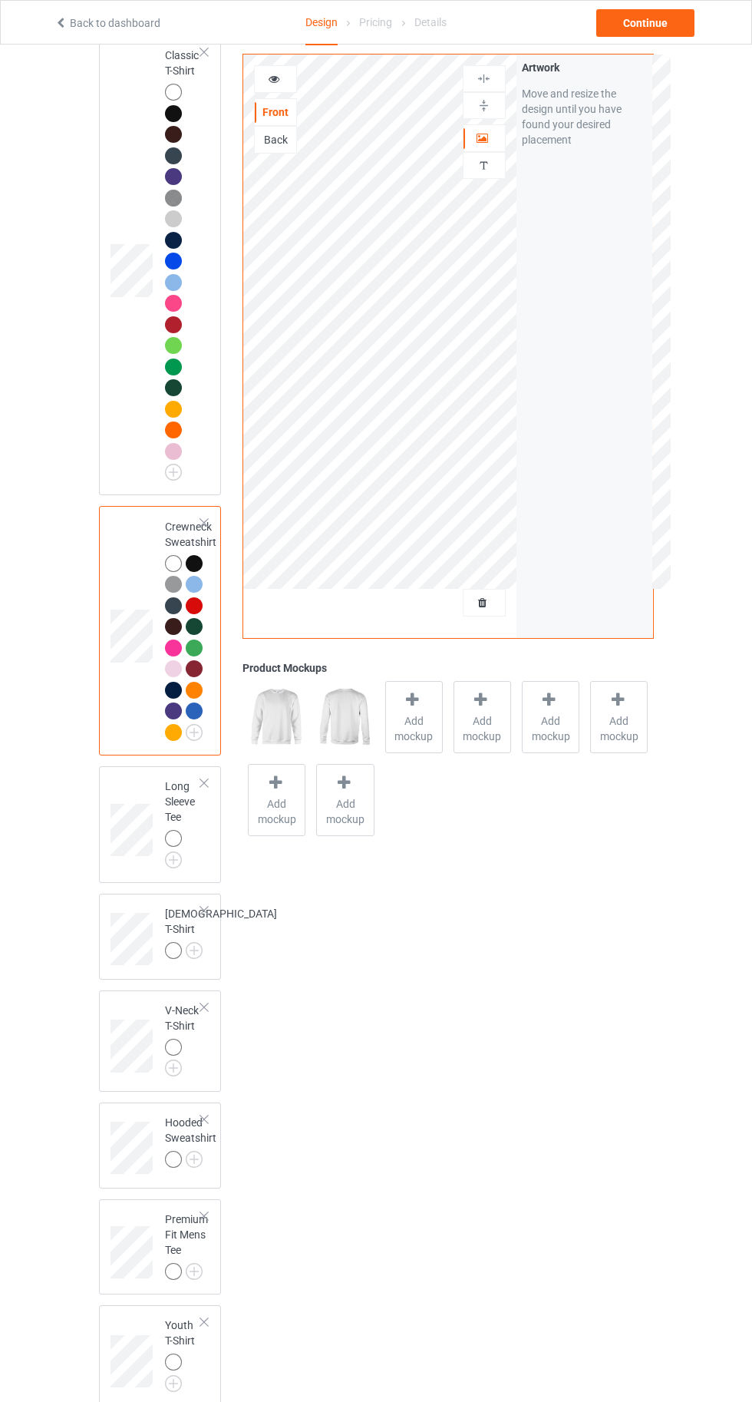
scroll to position [172, 0]
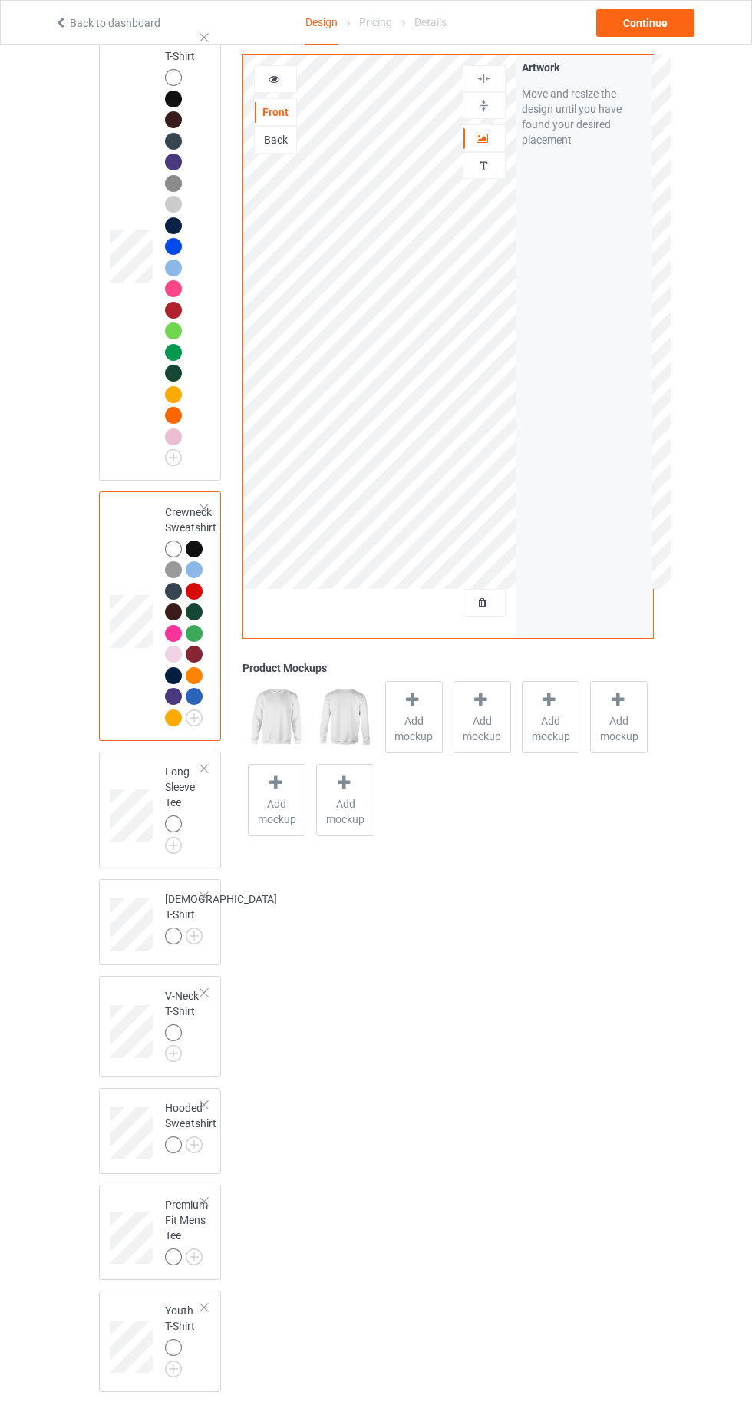
click at [0, 0] on img at bounding box center [0, 0] width 0 height 0
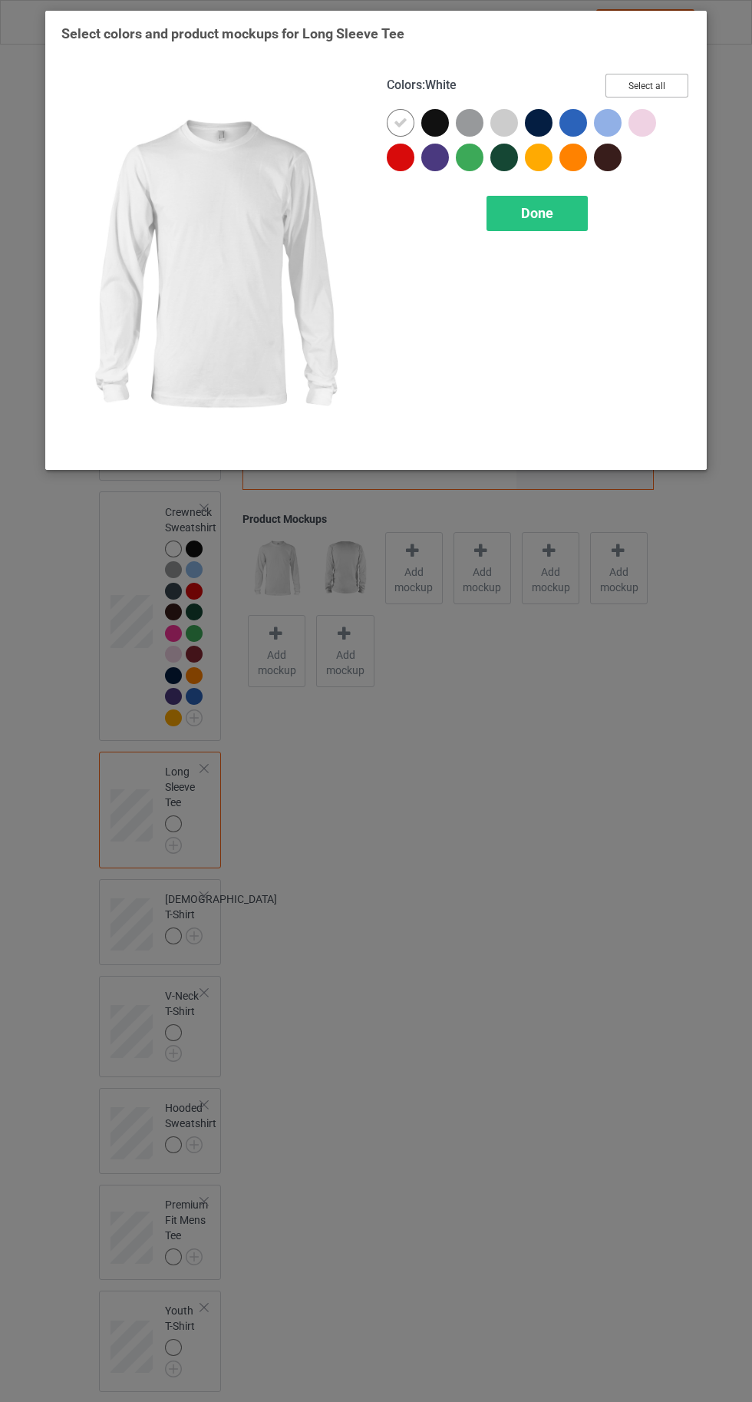
click at [669, 87] on button "Select all" at bounding box center [647, 86] width 83 height 24
click at [532, 216] on span "Done" at bounding box center [537, 213] width 32 height 16
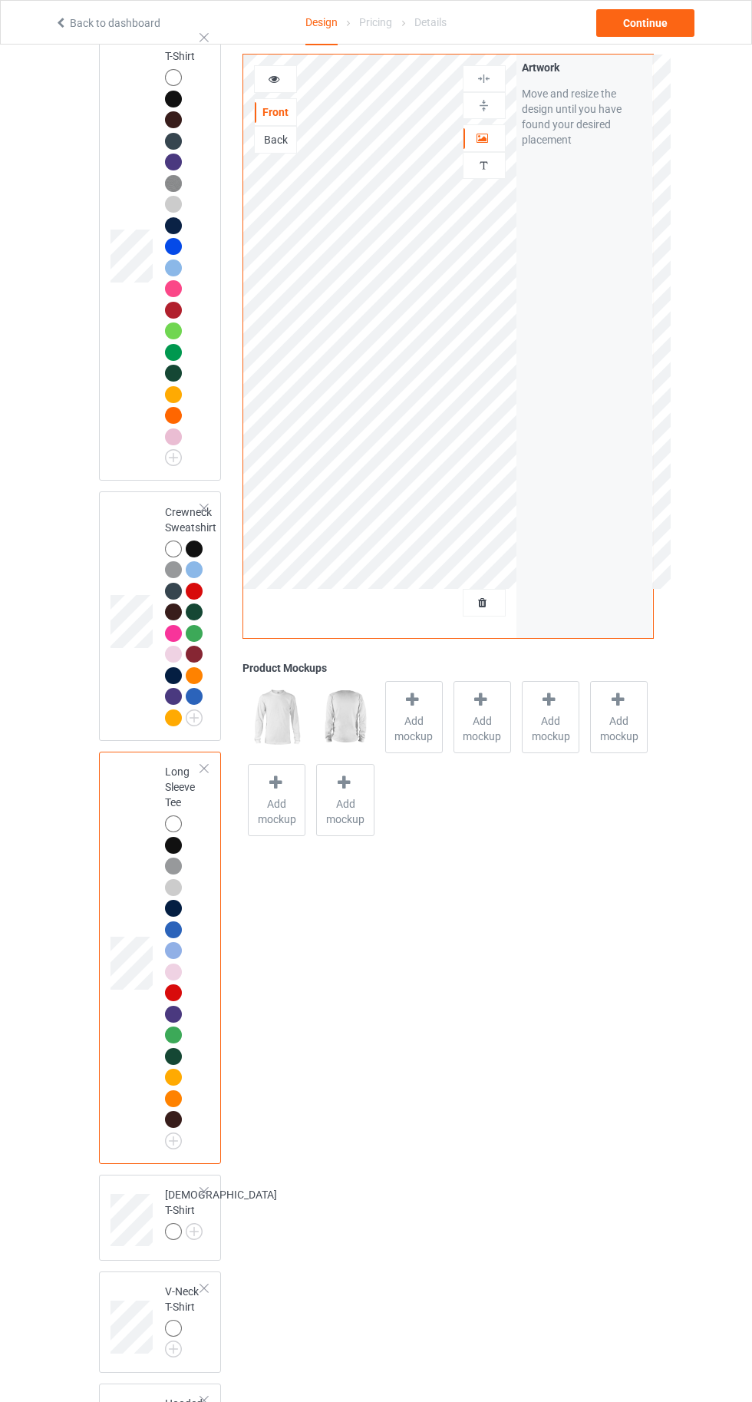
scroll to position [467, 0]
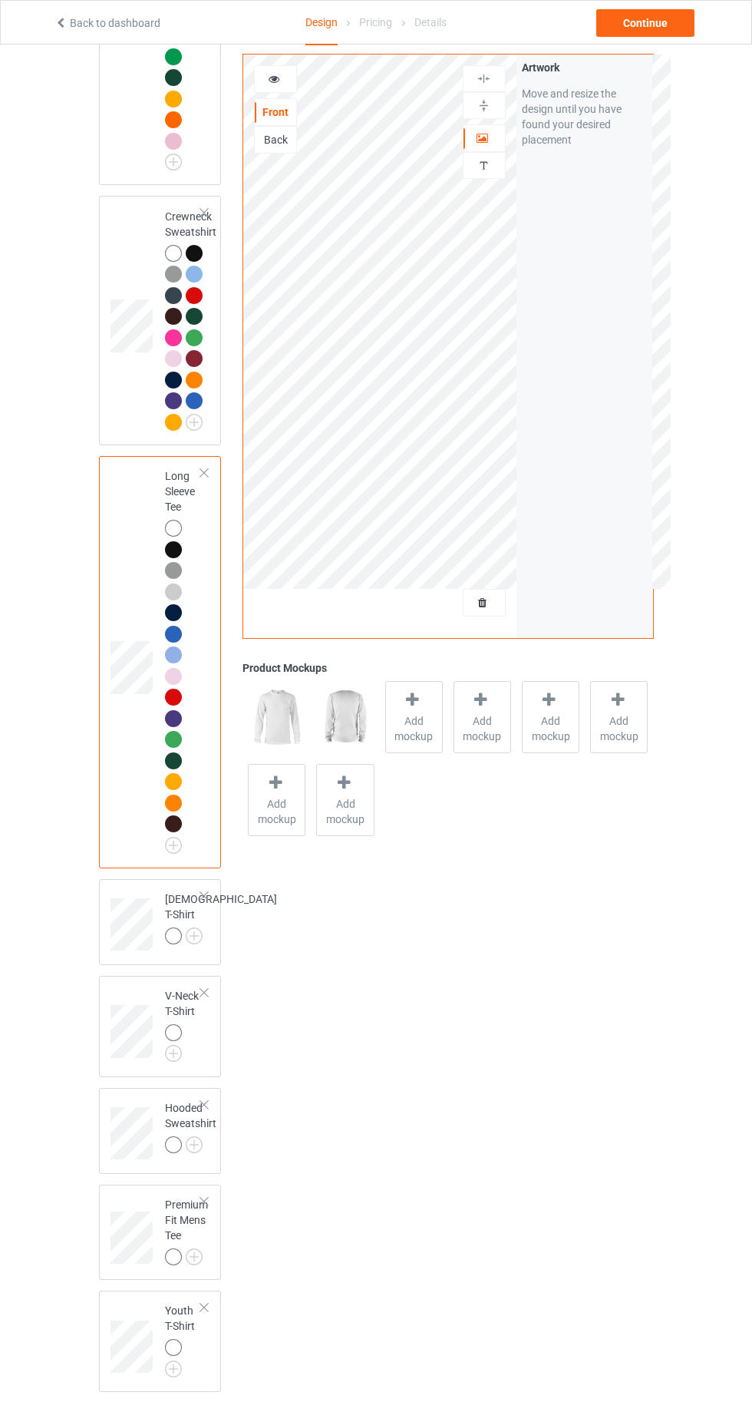
click at [0, 0] on img at bounding box center [0, 0] width 0 height 0
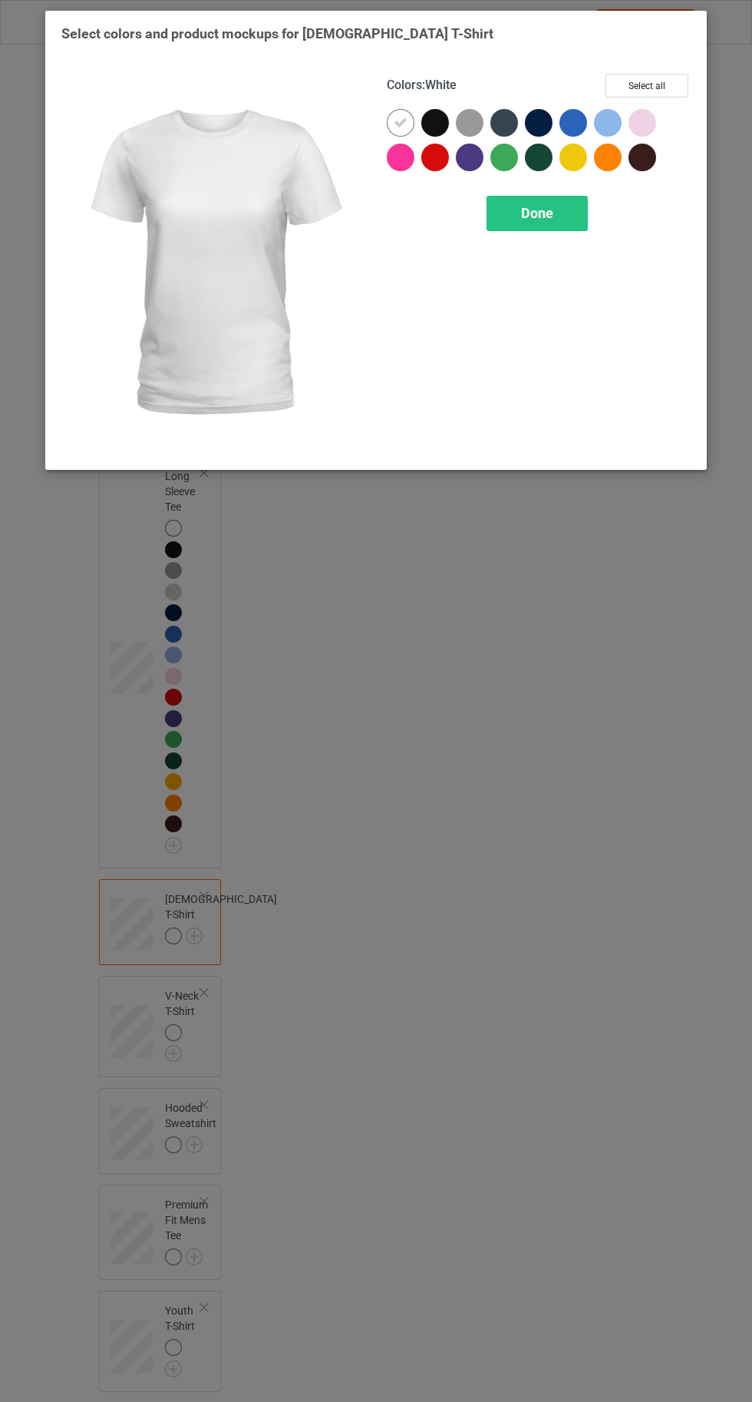
click at [656, 83] on button "Select all" at bounding box center [647, 86] width 83 height 24
click at [556, 206] on div "Done" at bounding box center [537, 213] width 101 height 35
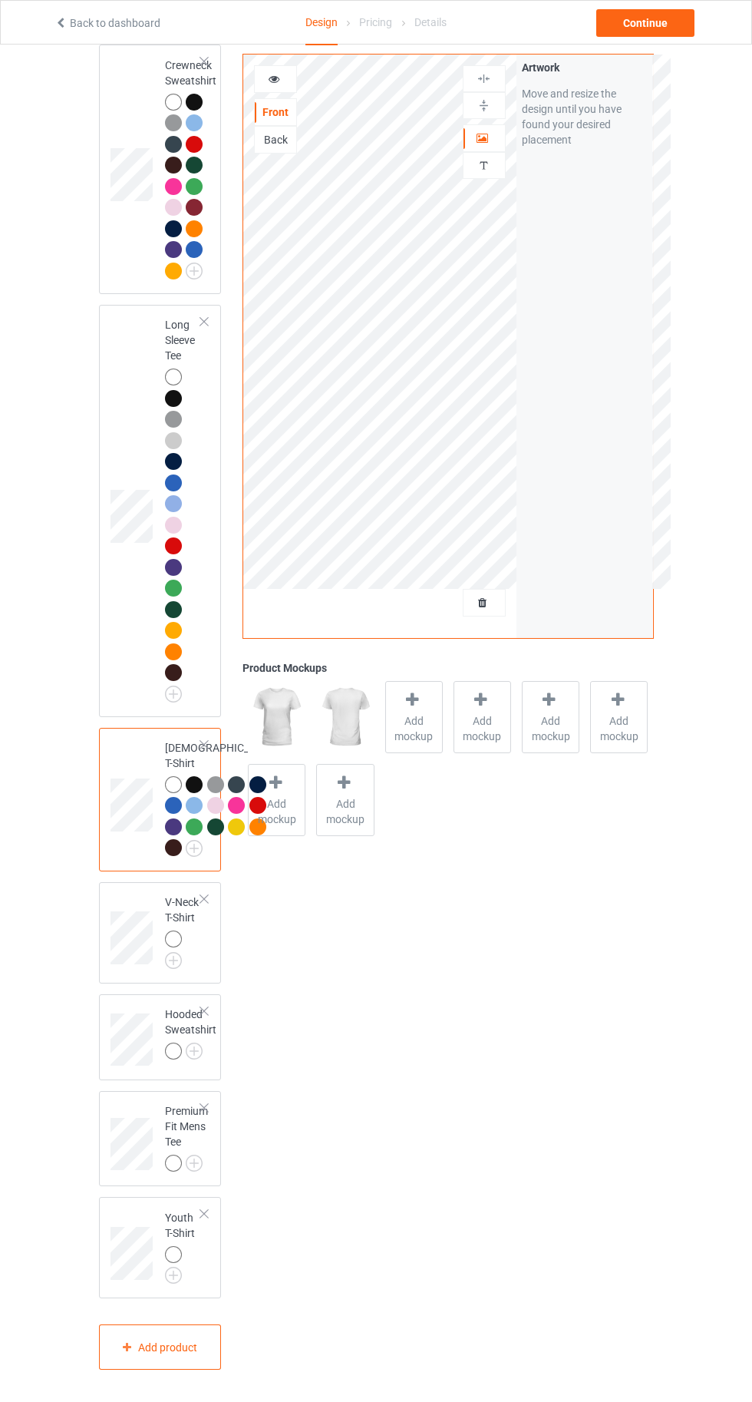
scroll to position [784, 0]
click at [0, 0] on img at bounding box center [0, 0] width 0 height 0
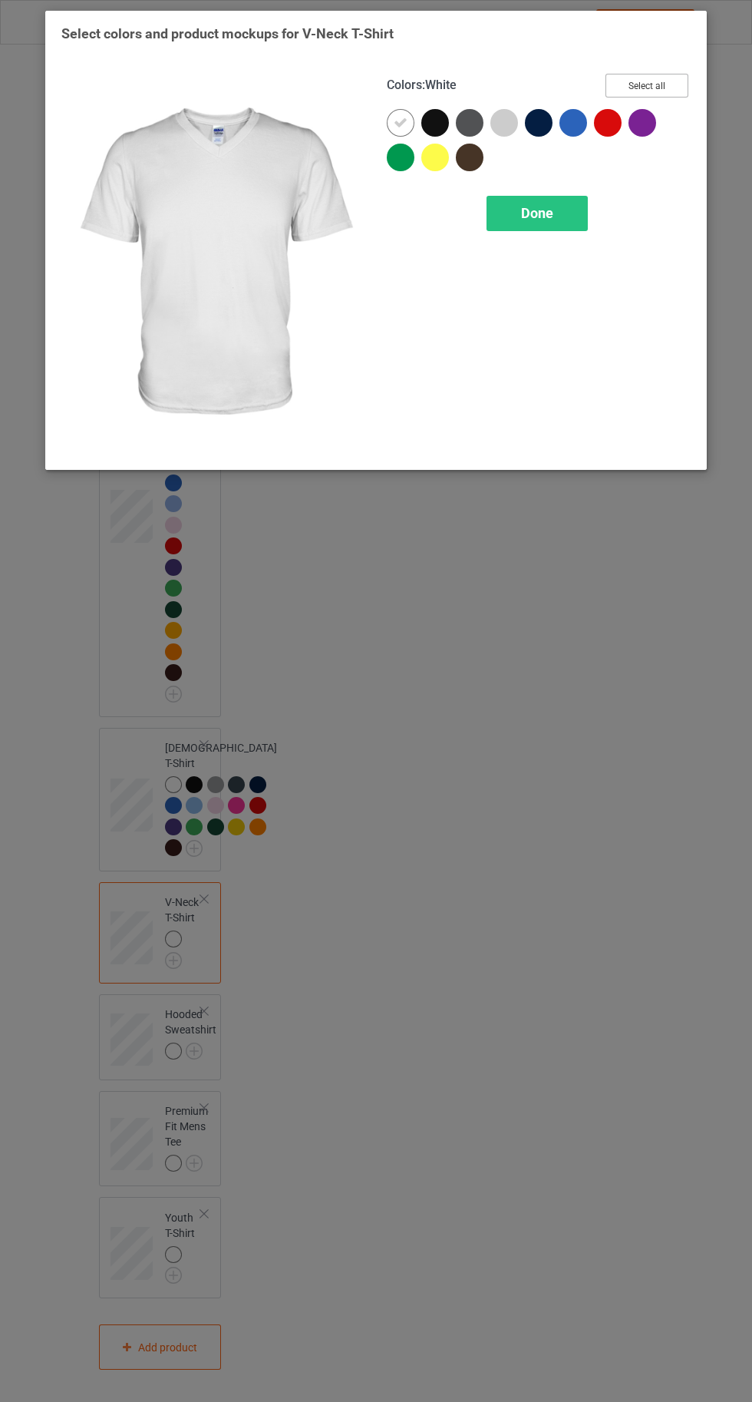
click at [650, 83] on button "Select all" at bounding box center [647, 86] width 83 height 24
click at [538, 212] on span "Done" at bounding box center [537, 213] width 32 height 16
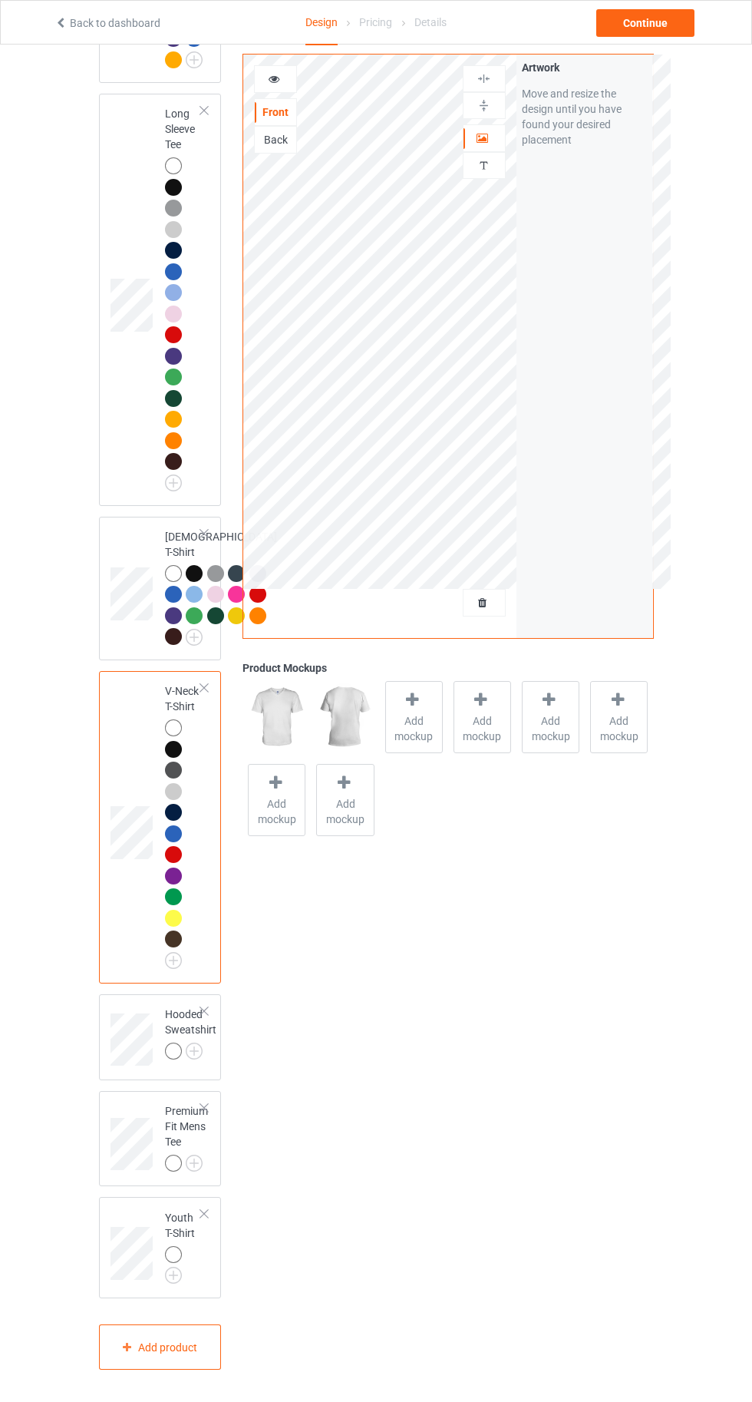
scroll to position [996, 0]
click at [0, 0] on img at bounding box center [0, 0] width 0 height 0
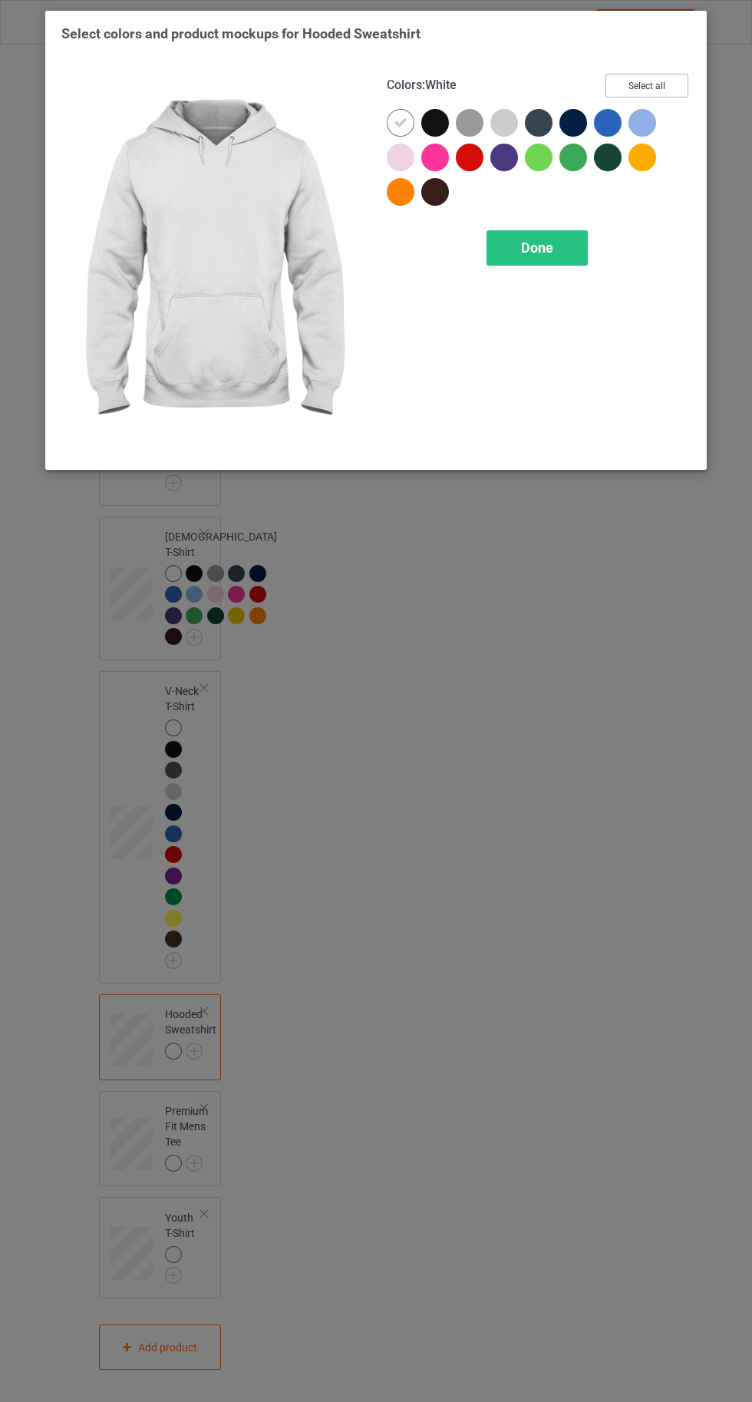
click at [664, 81] on button "Select all" at bounding box center [647, 86] width 83 height 24
click at [521, 256] on div "Done" at bounding box center [537, 247] width 101 height 35
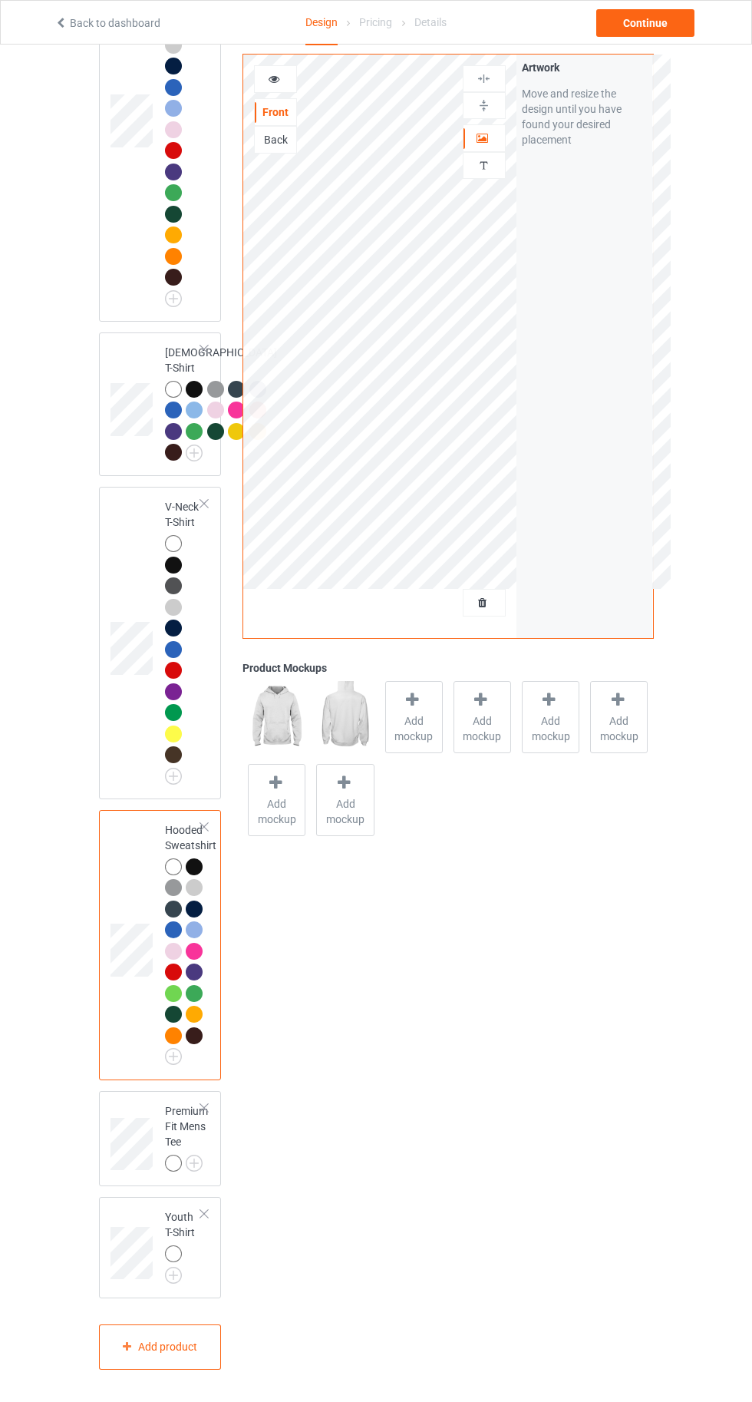
scroll to position [1180, 0]
click at [0, 0] on img at bounding box center [0, 0] width 0 height 0
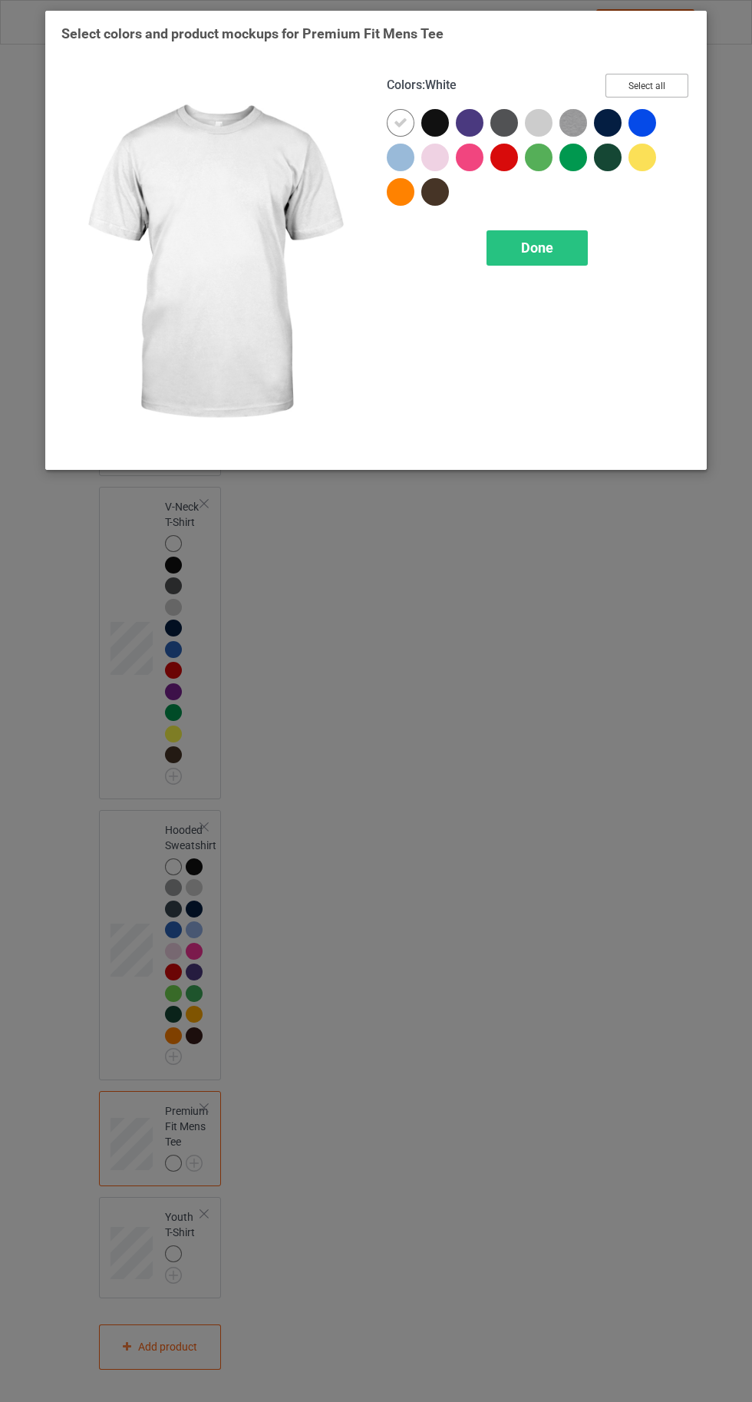
click at [631, 89] on button "Select all" at bounding box center [647, 86] width 83 height 24
click at [529, 243] on span "Done" at bounding box center [537, 247] width 32 height 16
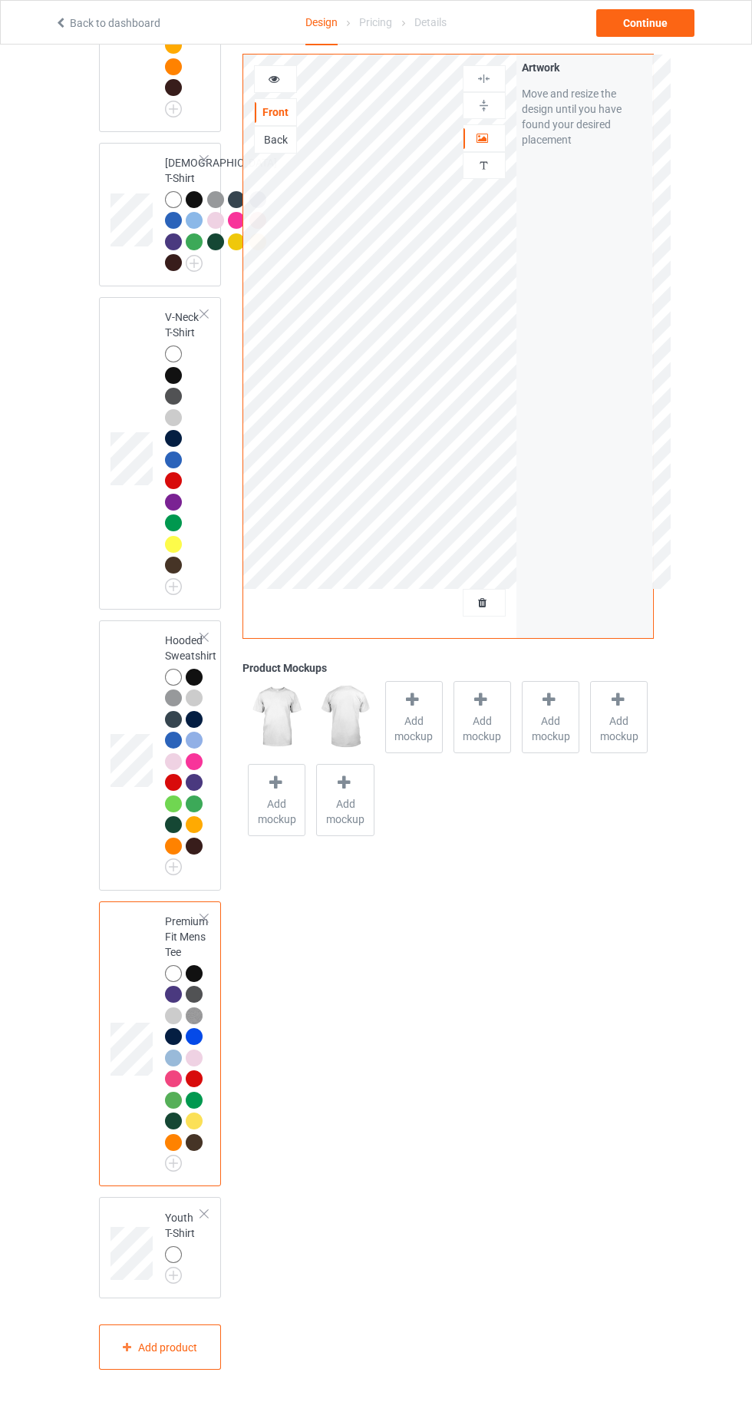
scroll to position [1328, 0]
click at [0, 0] on img at bounding box center [0, 0] width 0 height 0
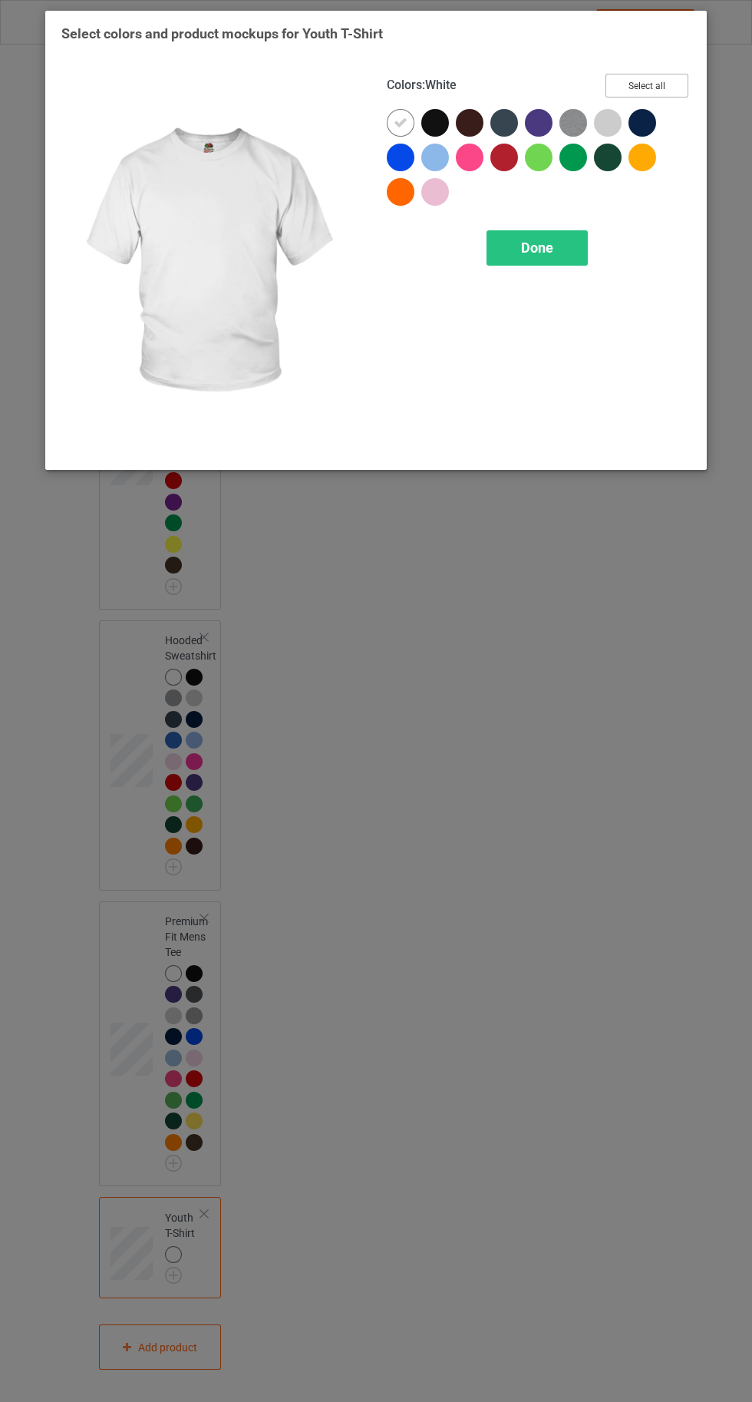
click at [664, 75] on button "Select all" at bounding box center [647, 86] width 83 height 24
click at [550, 246] on span "Done" at bounding box center [537, 247] width 32 height 16
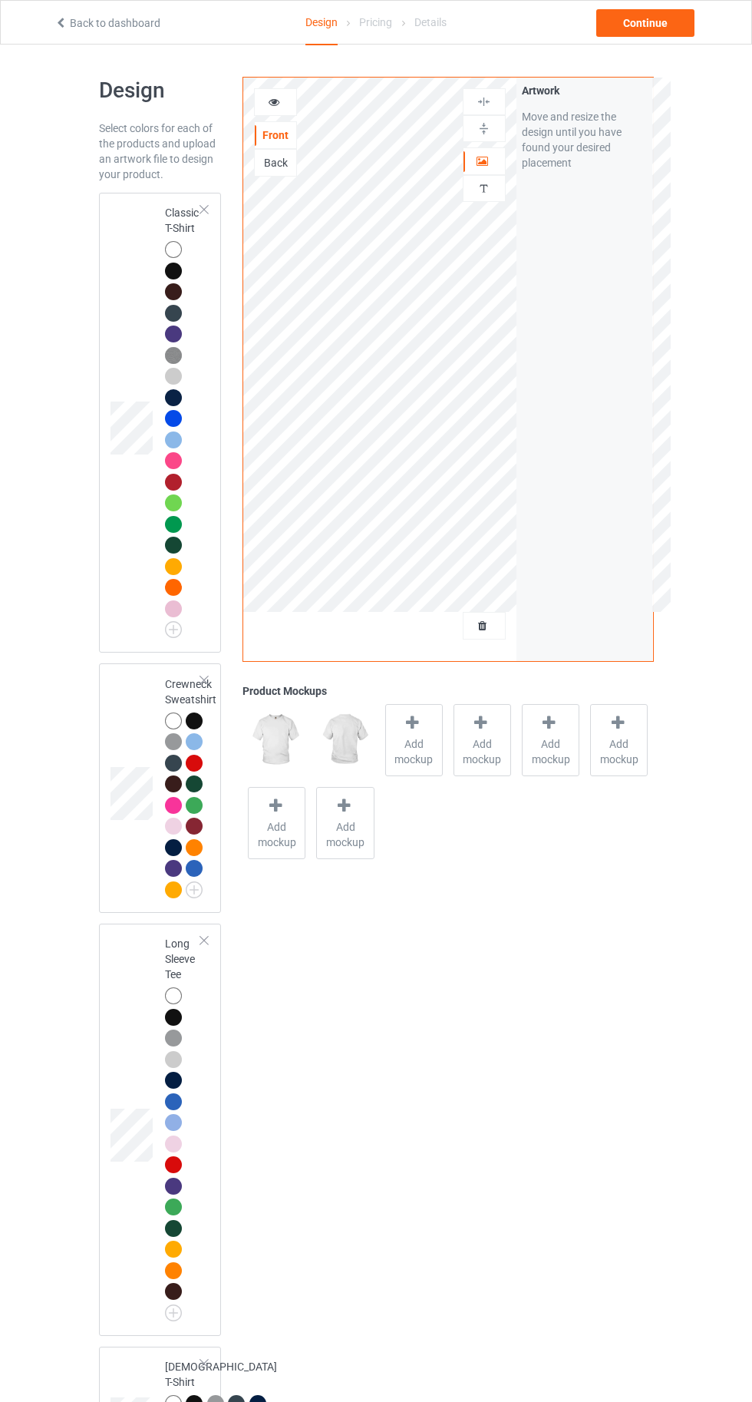
click at [172, 249] on div at bounding box center [173, 249] width 17 height 17
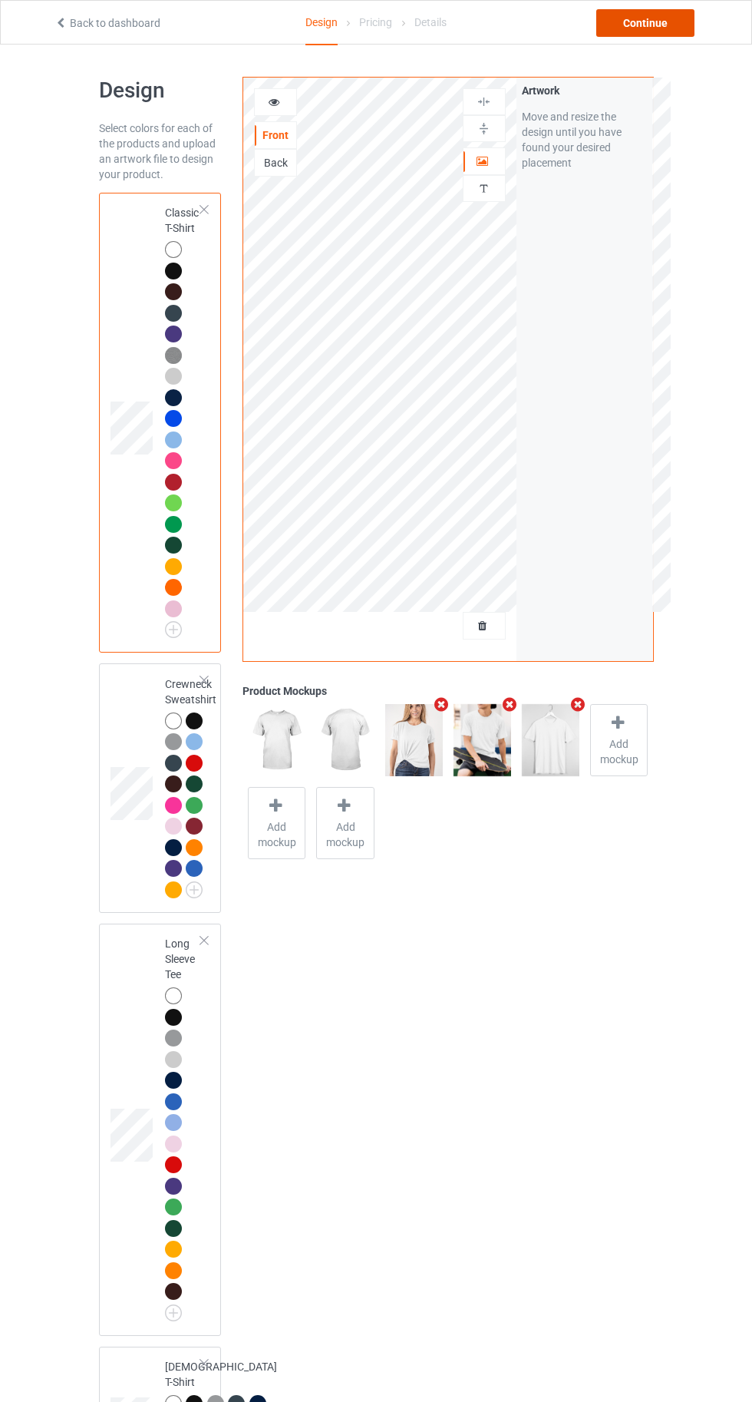
click at [687, 26] on div "Continue" at bounding box center [645, 23] width 98 height 28
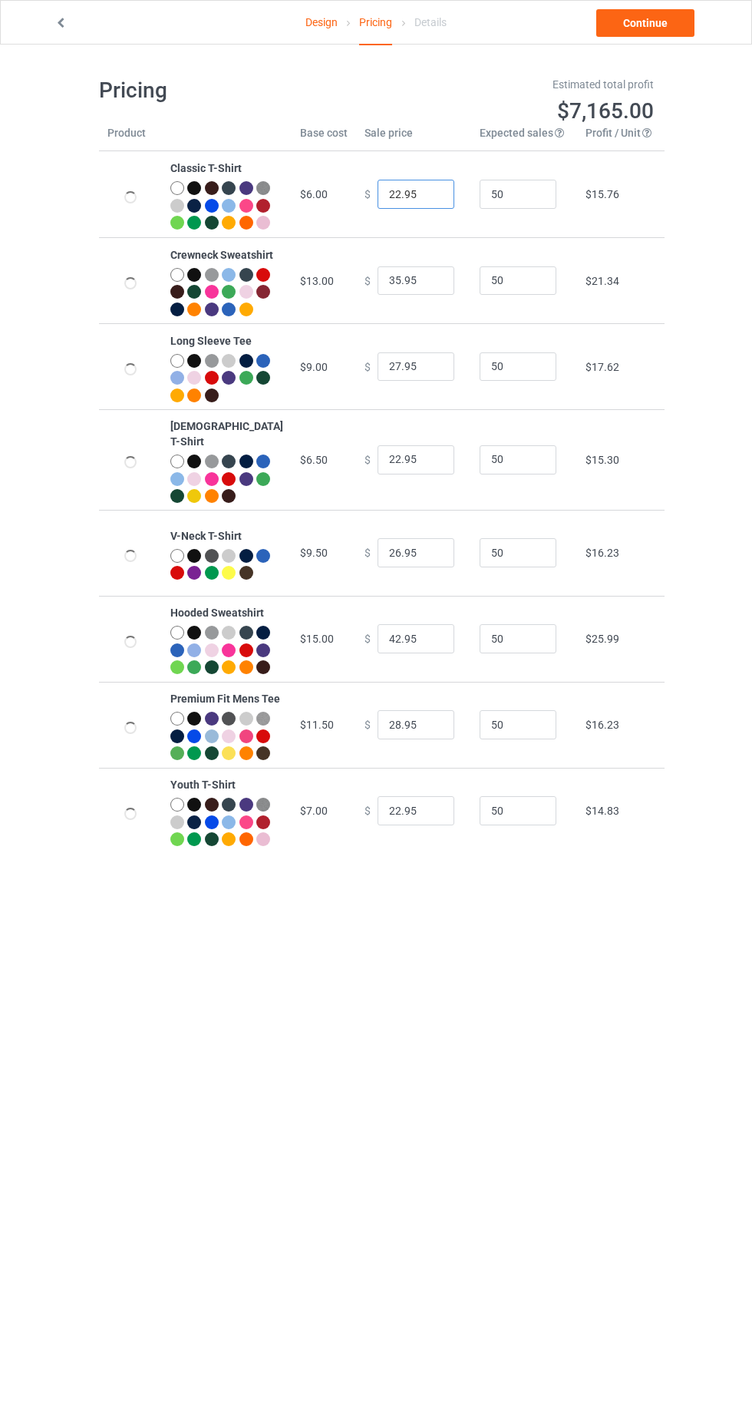
click at [393, 198] on input "22.95" at bounding box center [416, 194] width 77 height 29
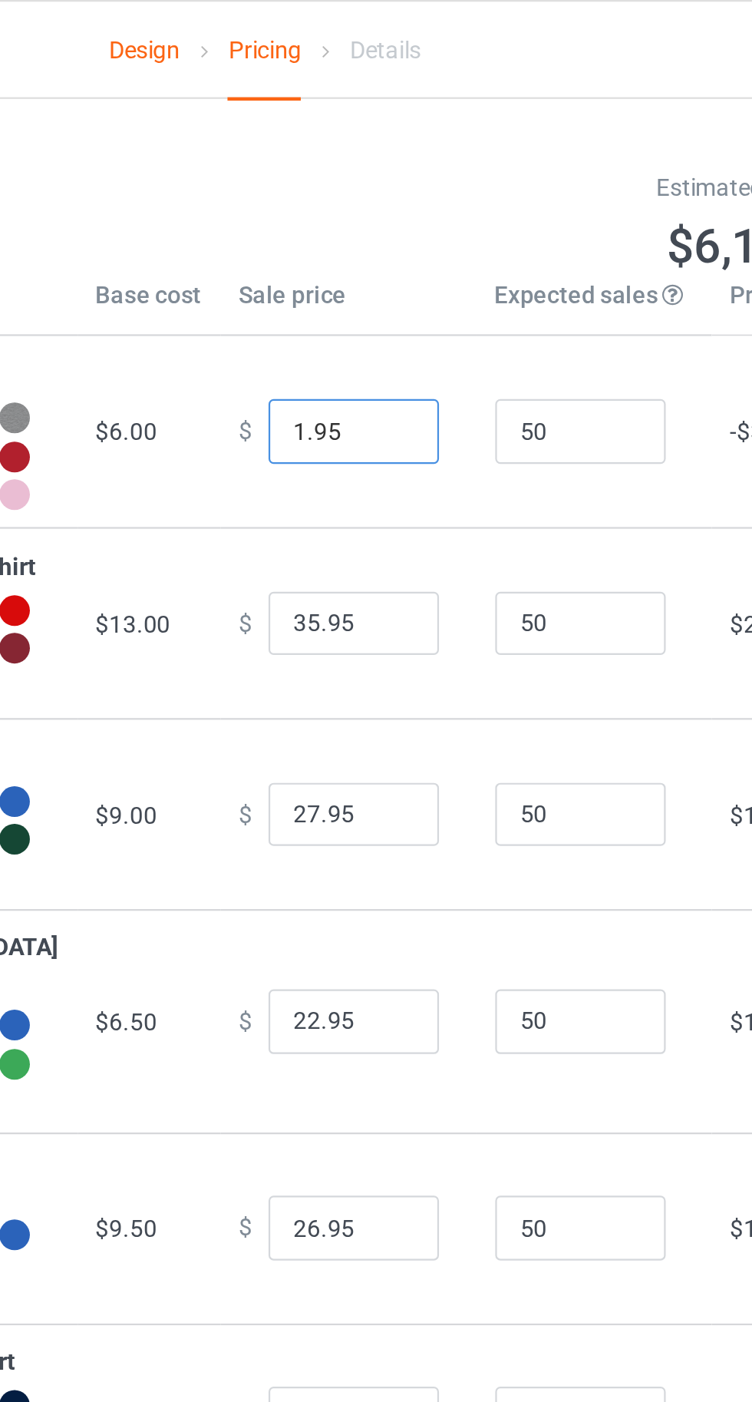
type input "19.95"
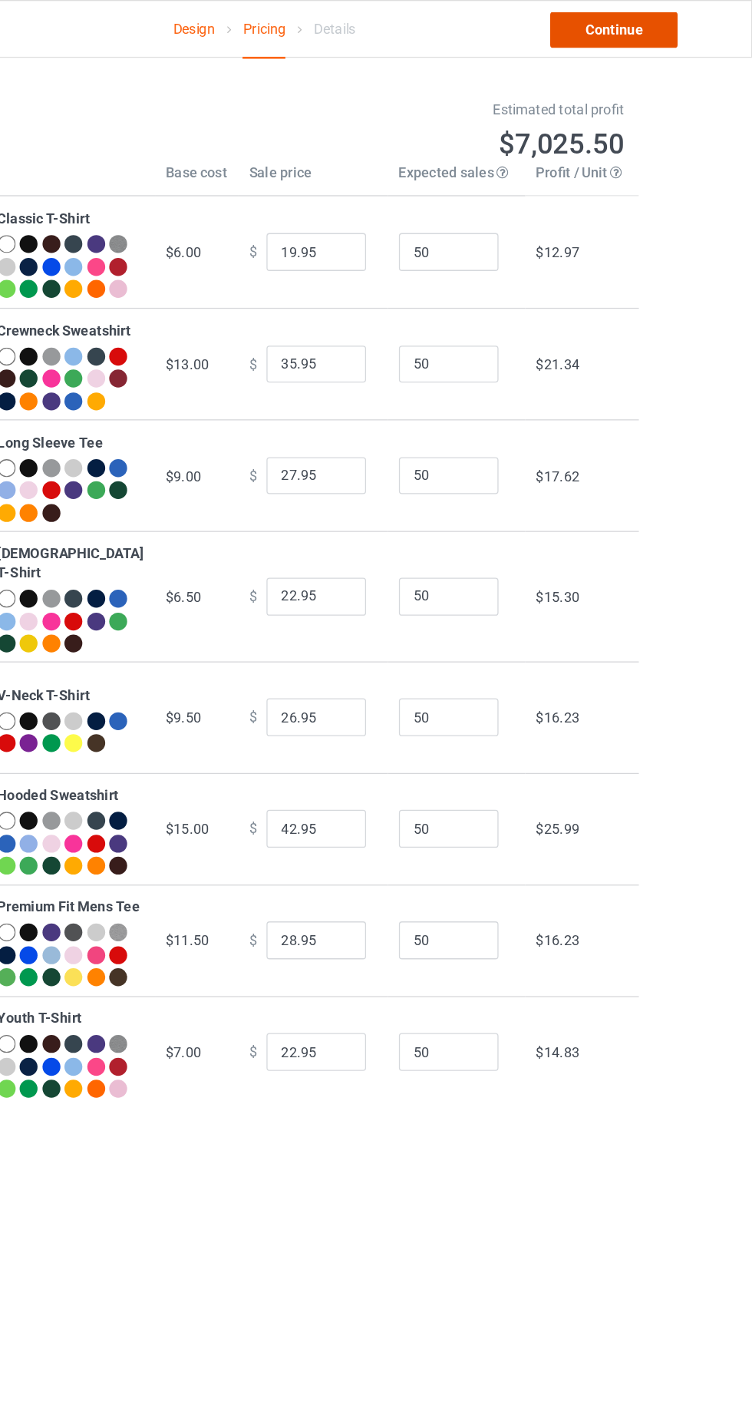
click at [659, 21] on link "Continue" at bounding box center [645, 23] width 98 height 28
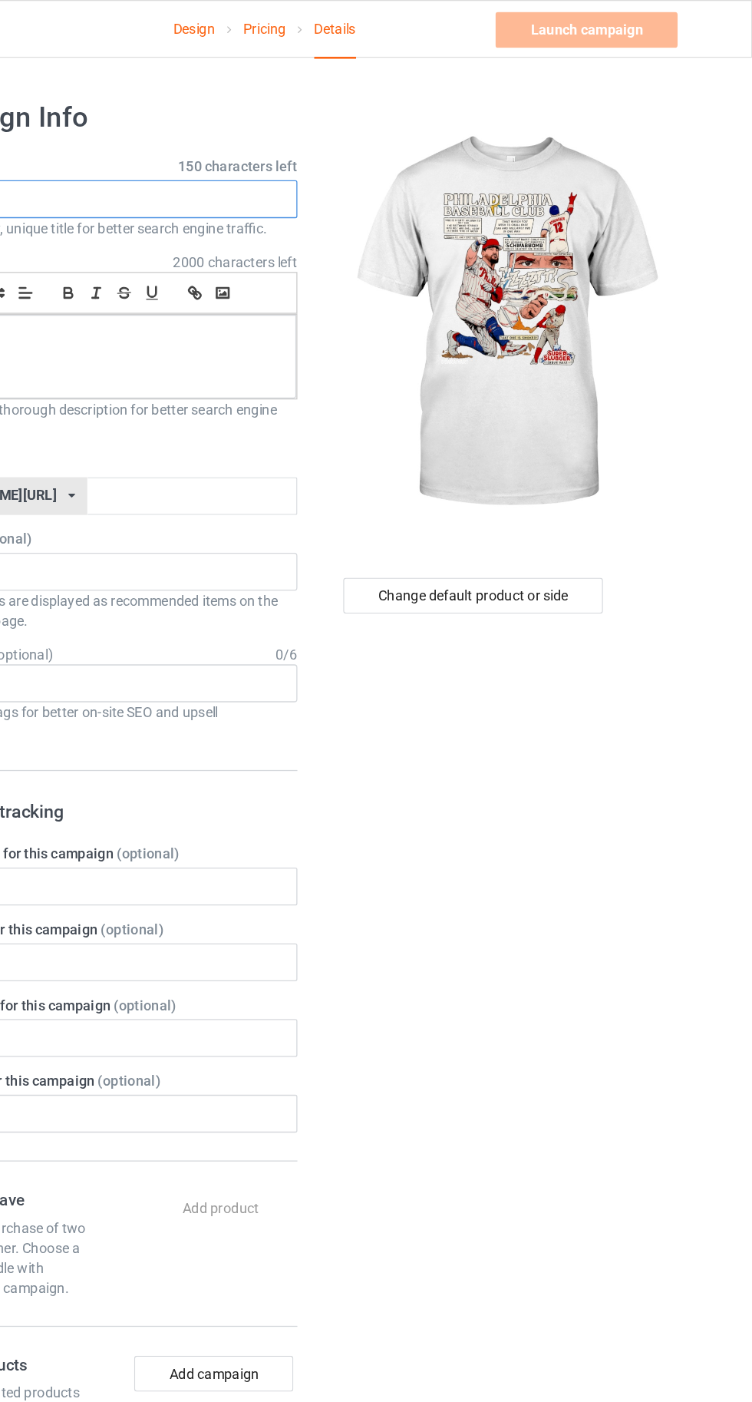
click at [282, 151] on input "text" at bounding box center [250, 153] width 302 height 29
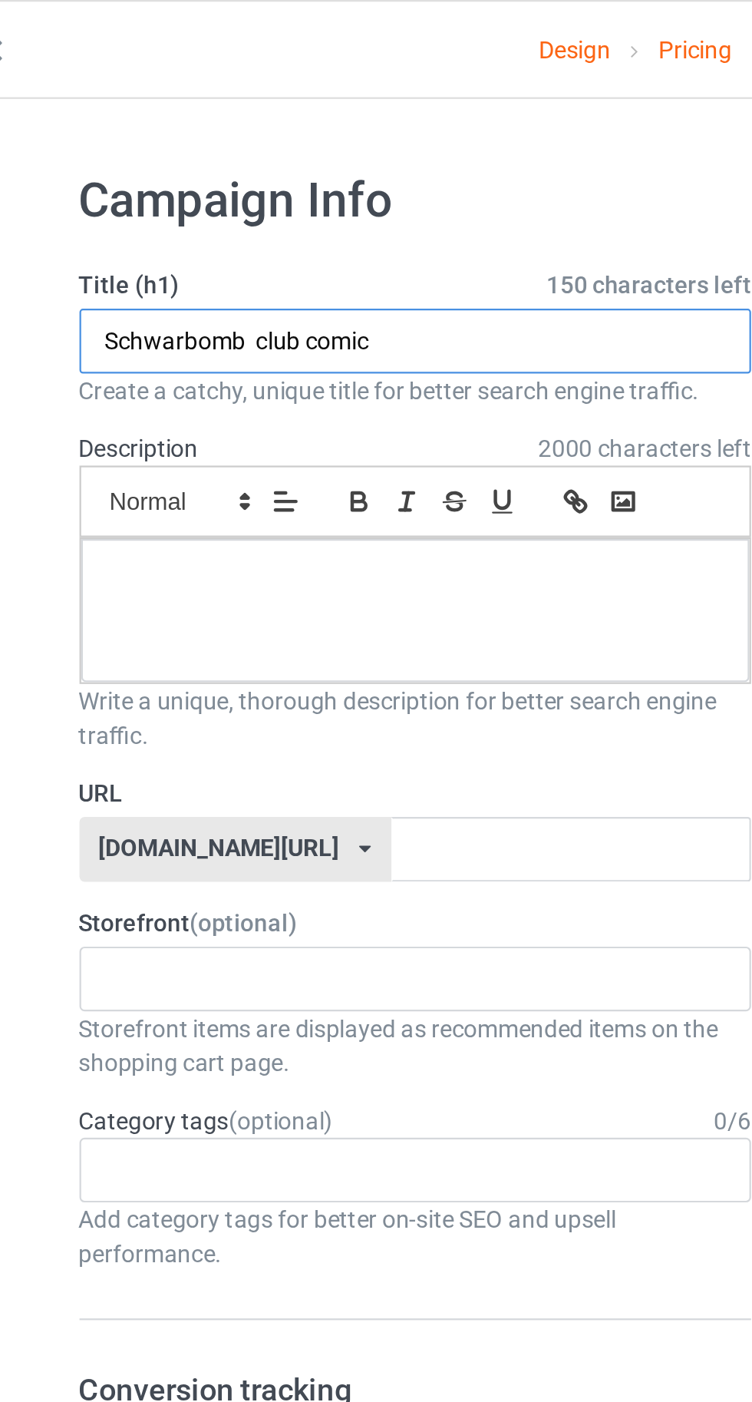
type input "Schwarbomb club comic"
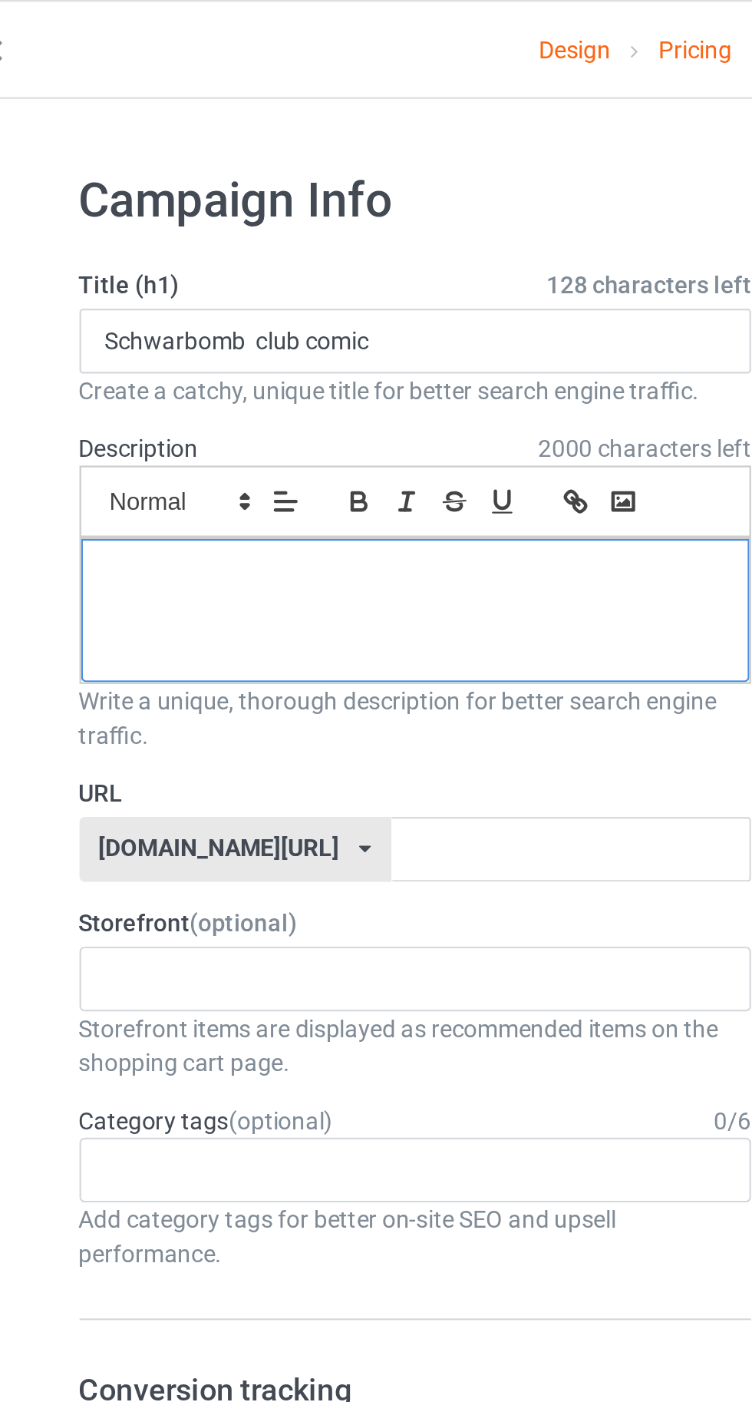
click at [167, 281] on div at bounding box center [250, 275] width 301 height 64
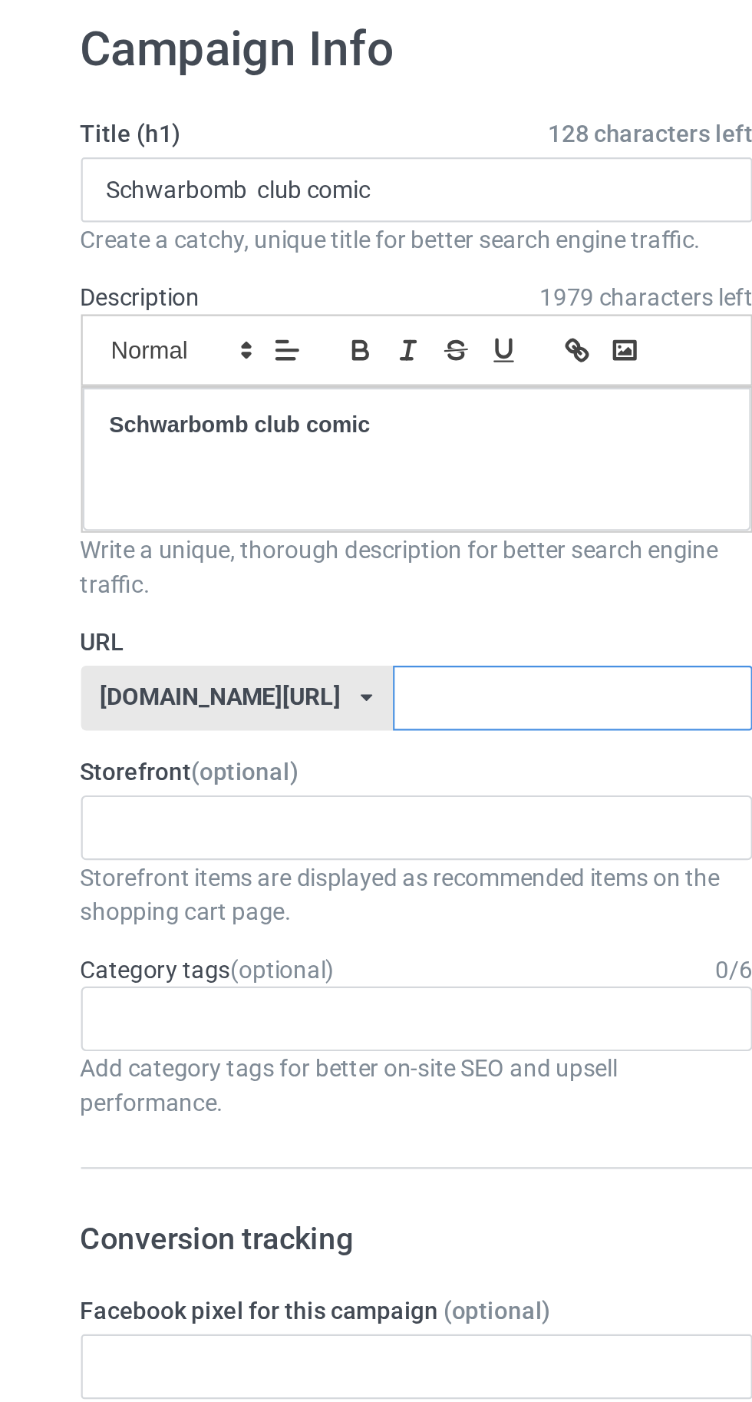
click at [332, 385] on input "text" at bounding box center [320, 382] width 162 height 29
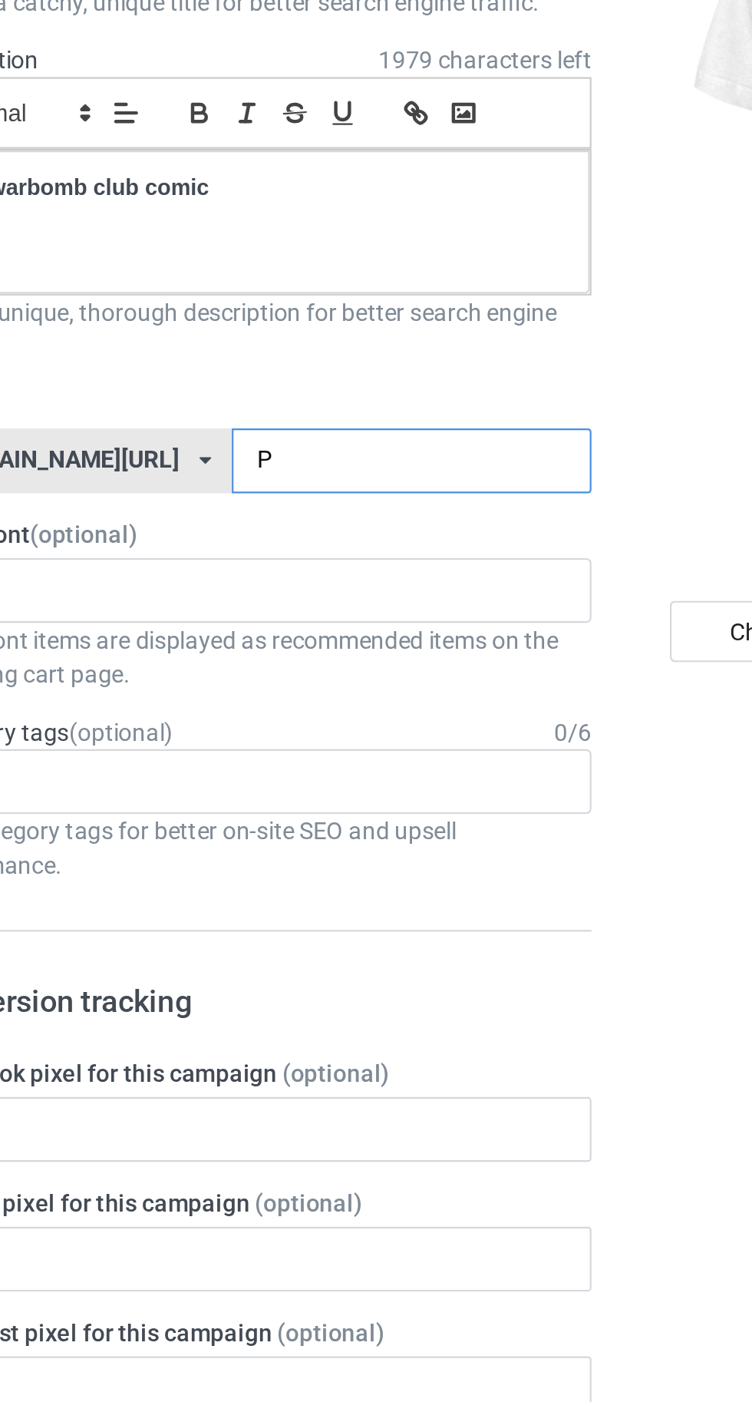
type input "Ph"
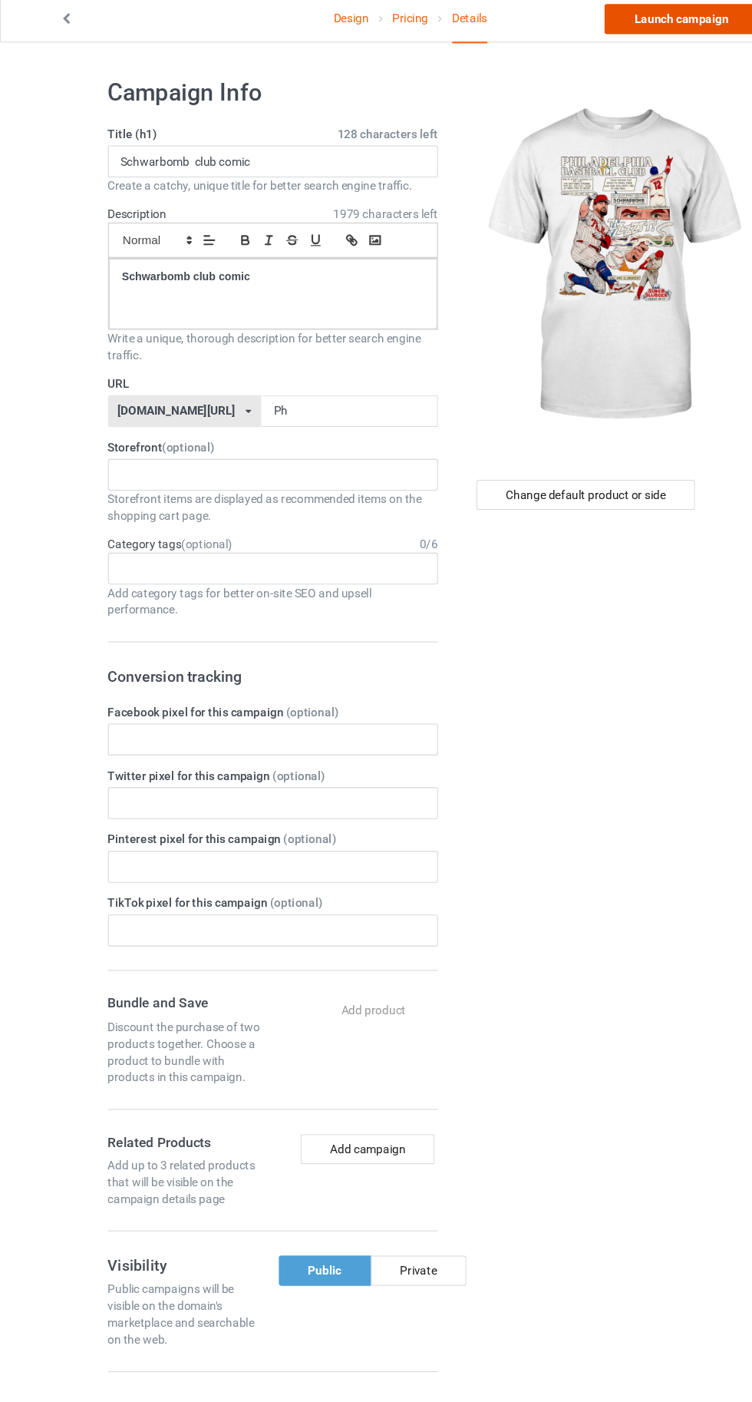
click at [611, 27] on link "Launch campaign" at bounding box center [624, 23] width 140 height 28
